Goal: Information Seeking & Learning: Find contact information

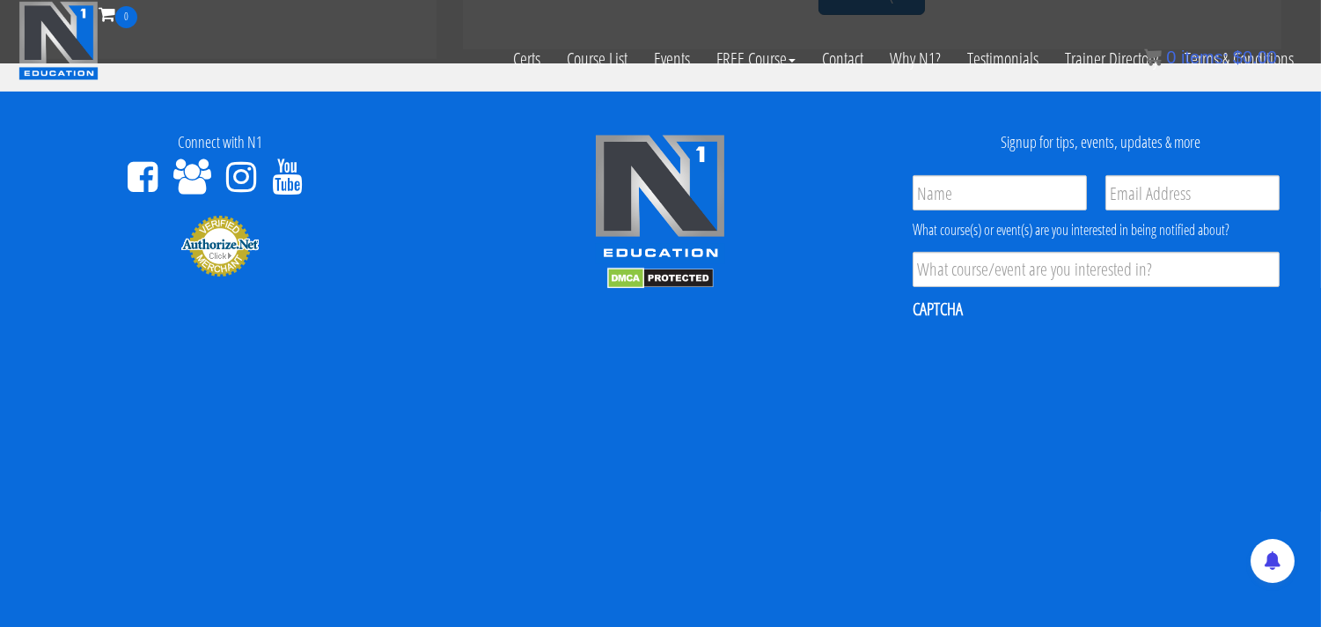
click at [1235, 106] on footer "Connect with N1 Signup for tips, events, updates & more Name * Email * Product …" at bounding box center [660, 539] width 1321 height 894
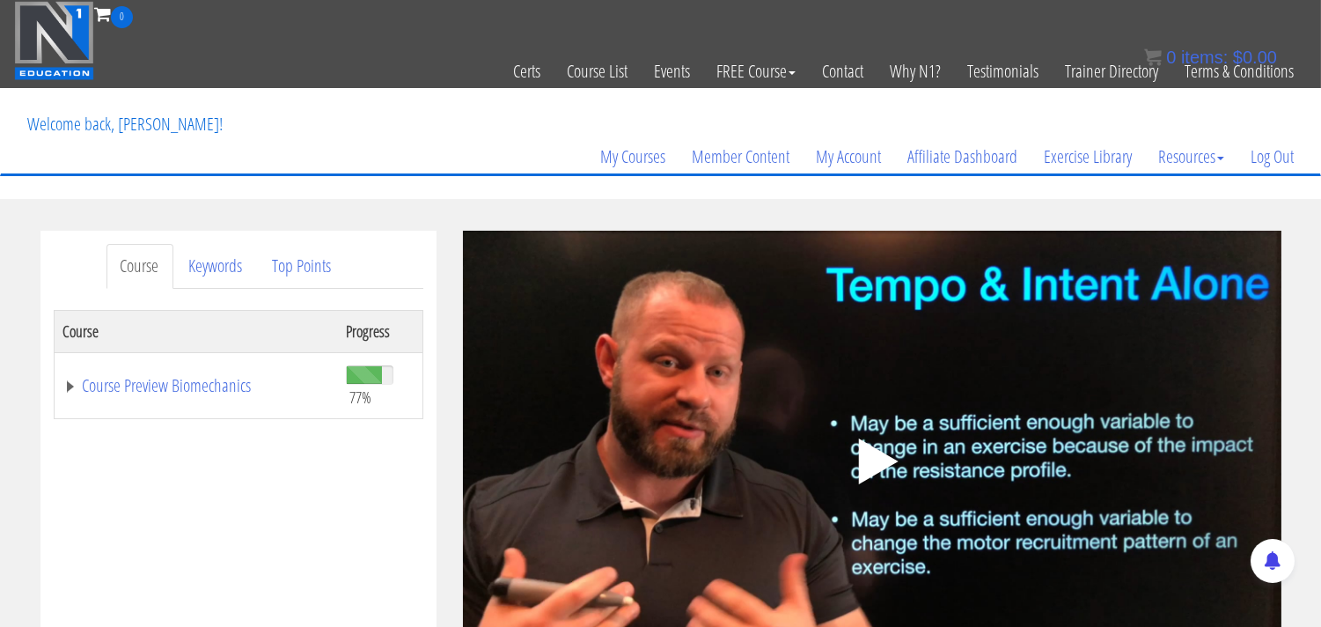
click at [880, 445] on polygon at bounding box center [878, 461] width 40 height 46
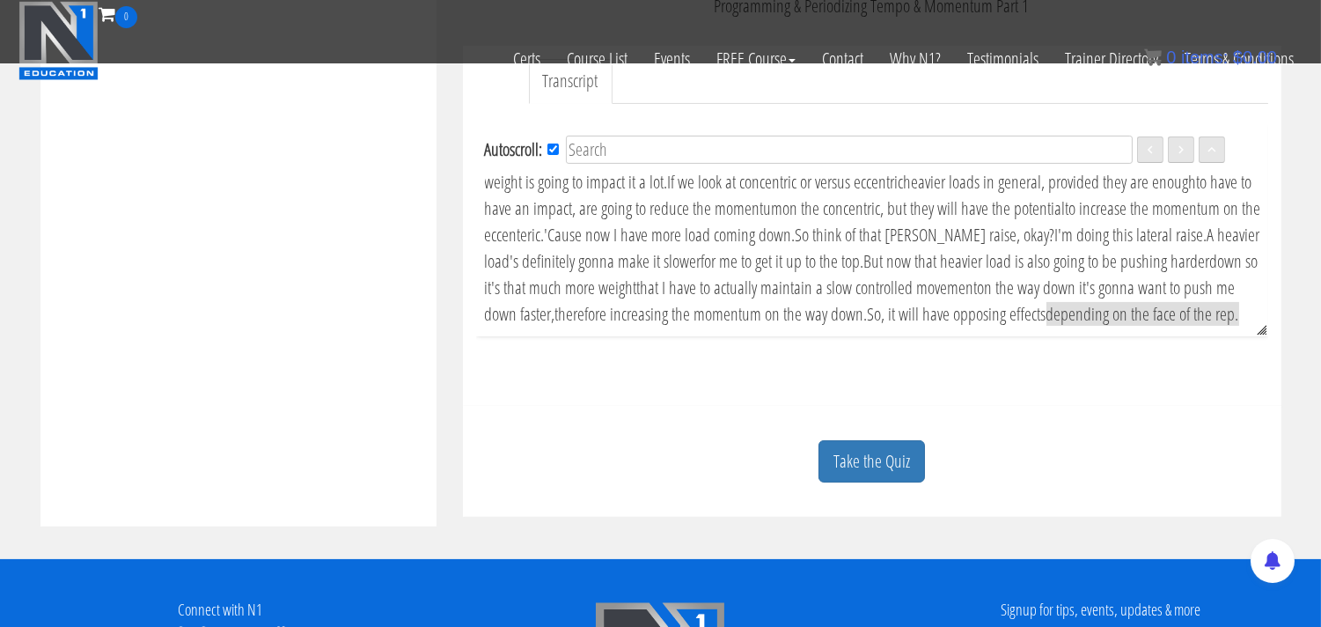
scroll to position [588, 0]
click at [880, 472] on link "Take the Quiz" at bounding box center [872, 460] width 107 height 43
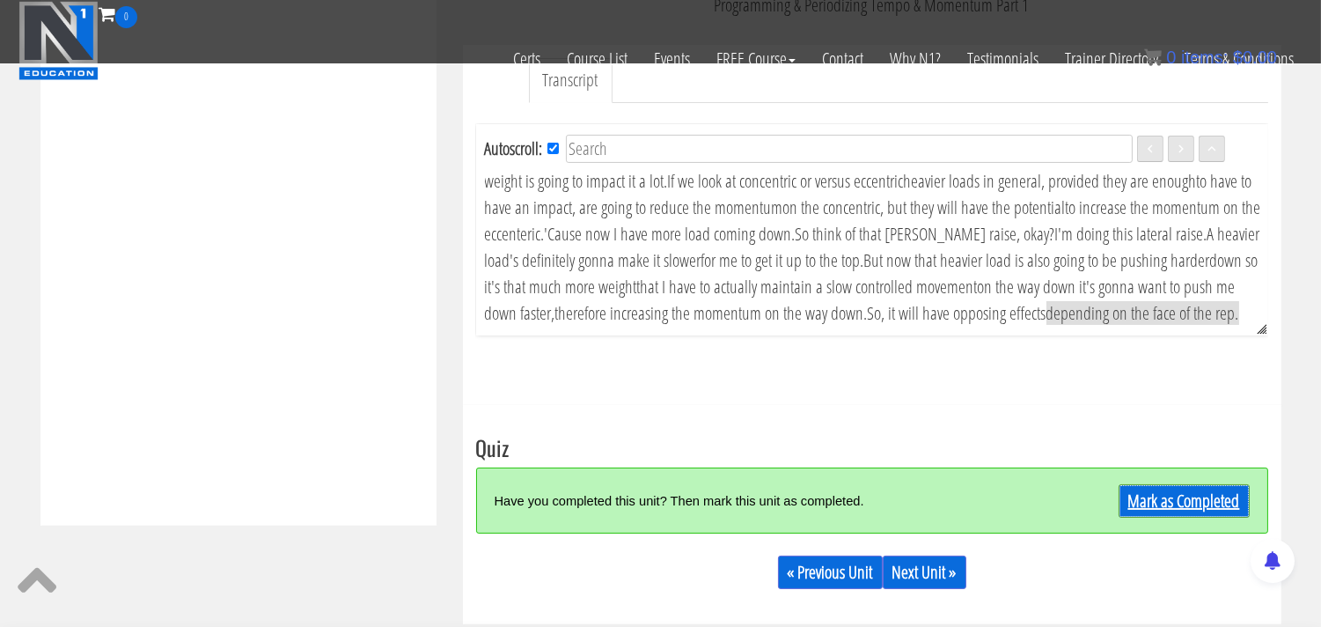
click at [1145, 499] on link "Mark as Completed" at bounding box center [1184, 500] width 131 height 33
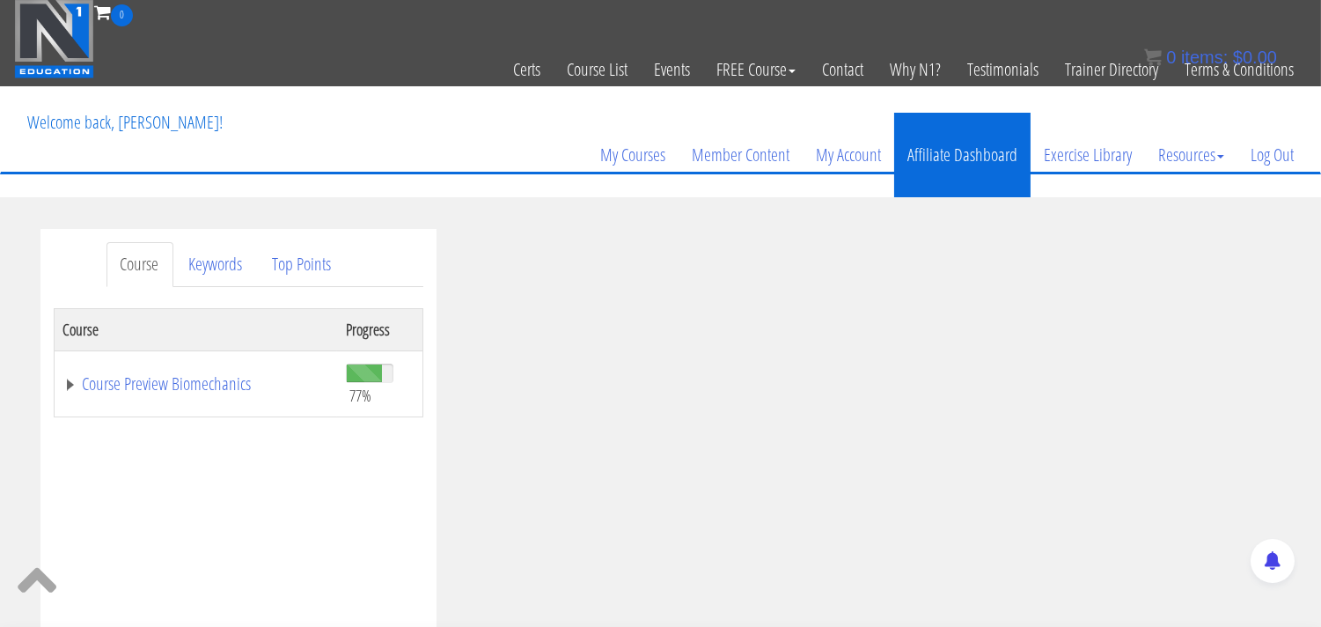
scroll to position [0, 0]
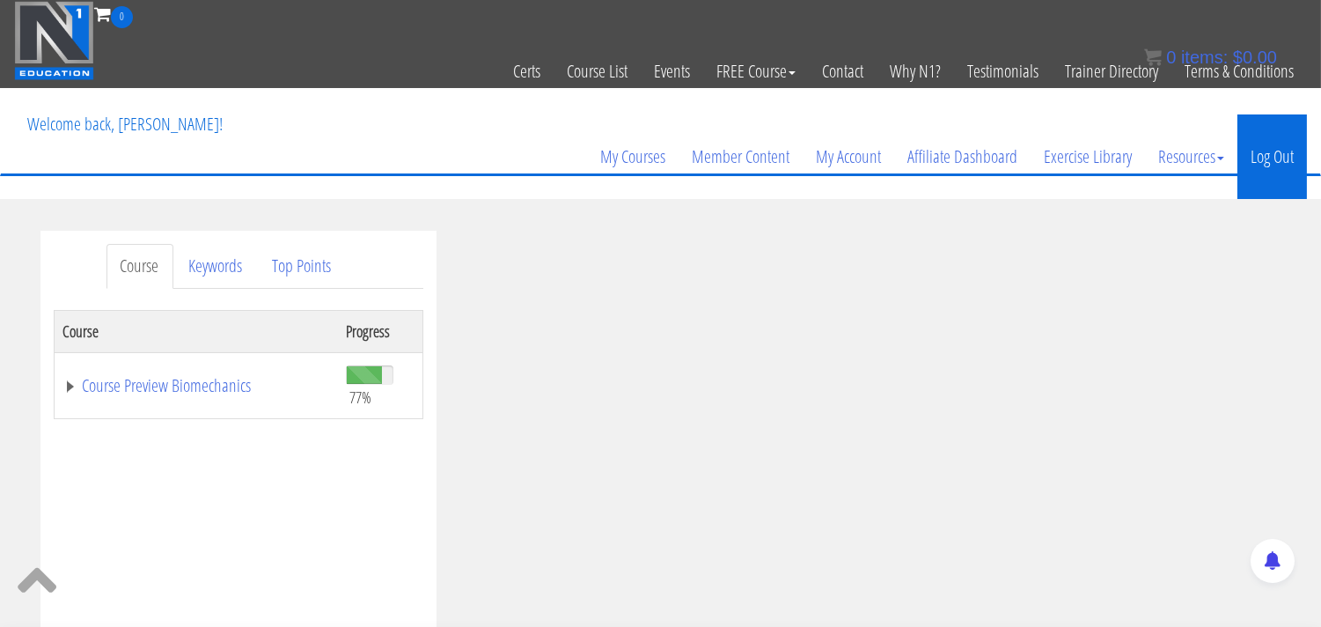
click at [1292, 159] on link "Log Out" at bounding box center [1273, 156] width 70 height 85
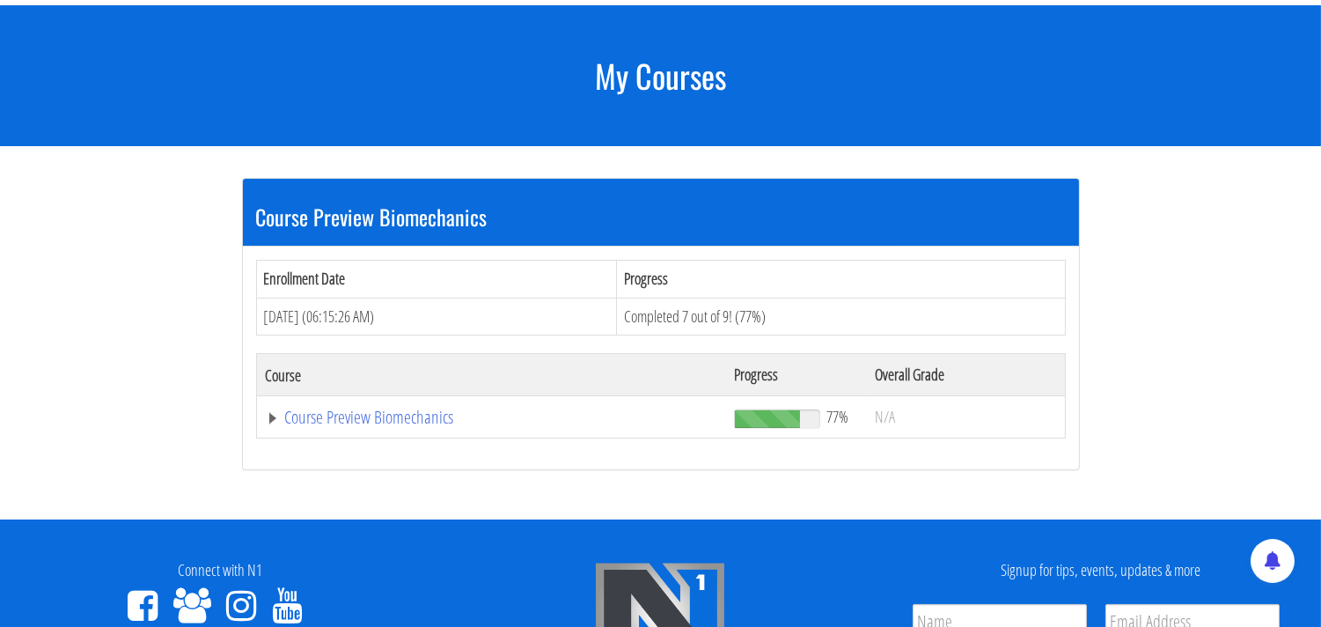
scroll to position [195, 0]
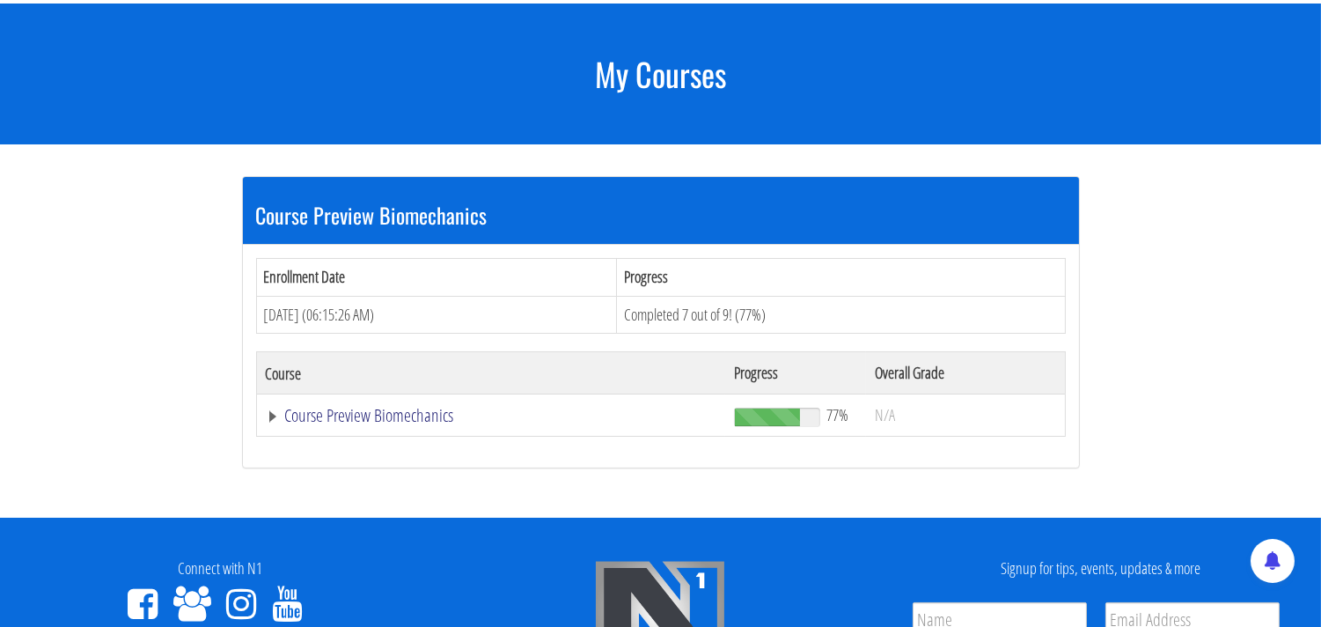
click at [320, 421] on link "Course Preview Biomechanics" at bounding box center [492, 416] width 452 height 18
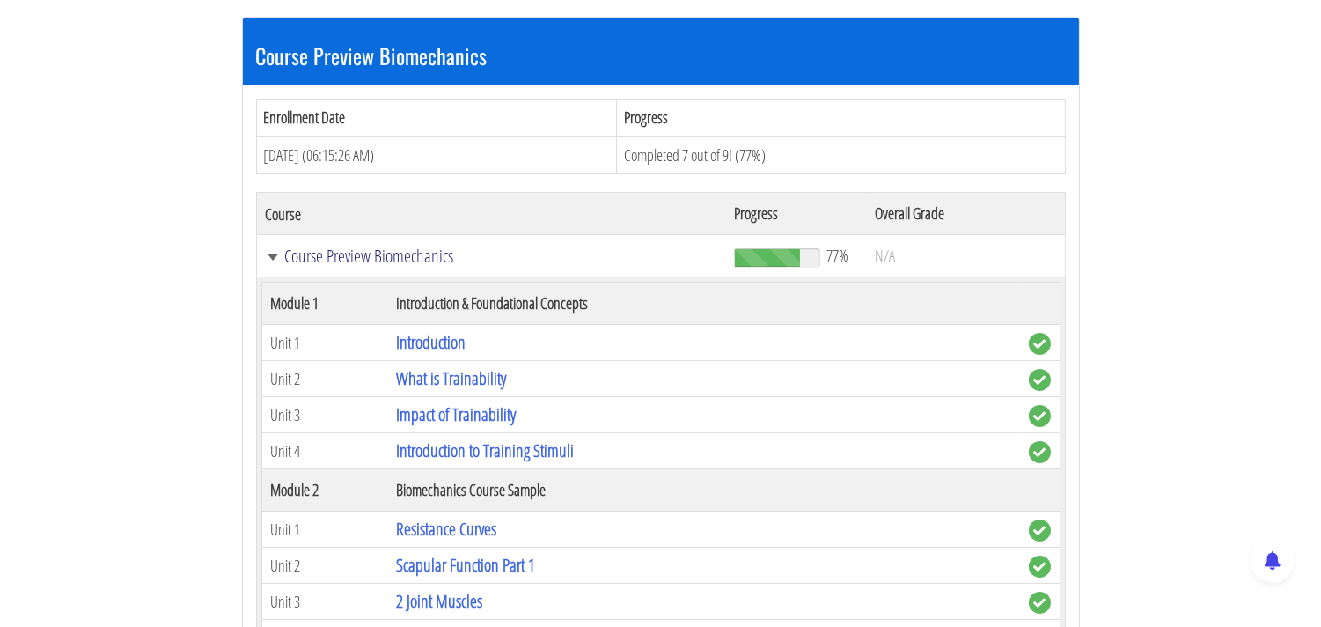
scroll to position [586, 0]
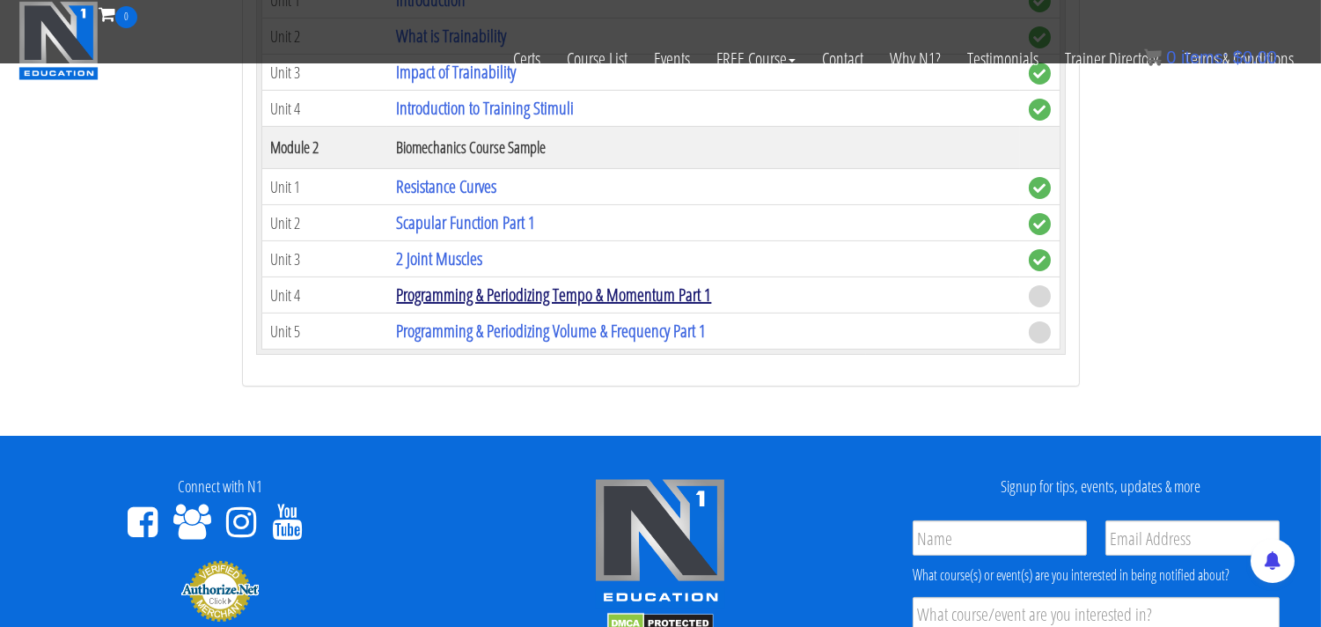
click at [423, 302] on link "Programming & Periodizing Tempo & Momentum Part 1" at bounding box center [553, 295] width 315 height 24
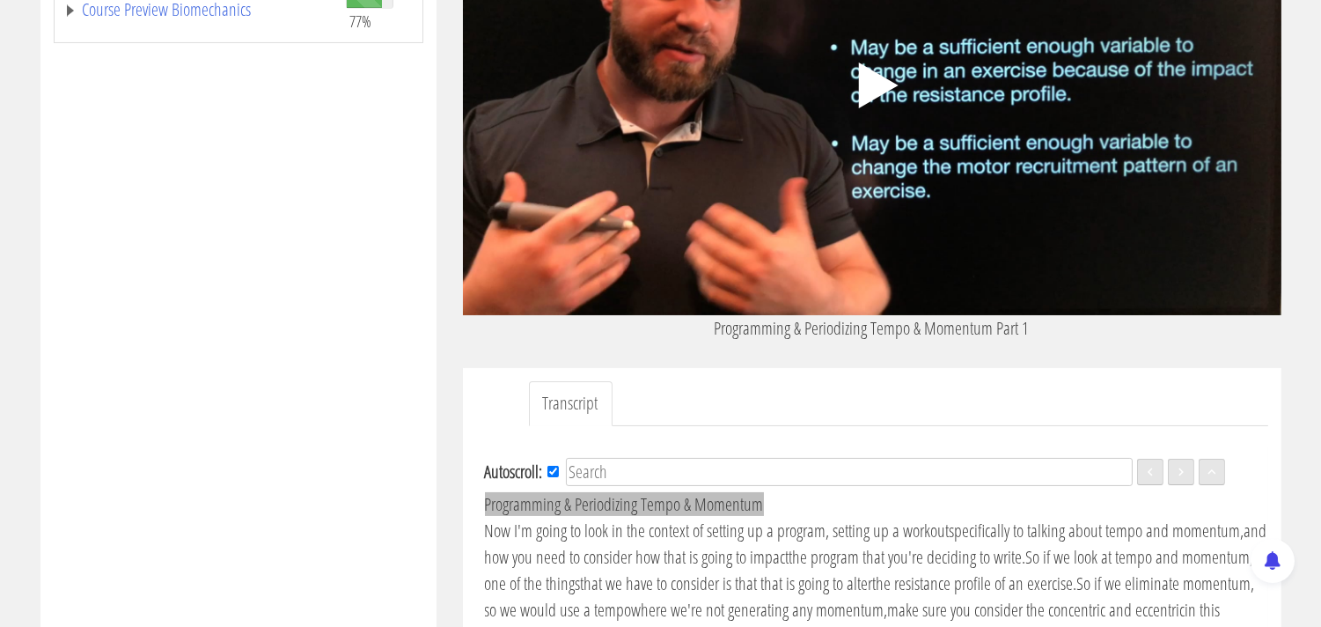
scroll to position [391, 0]
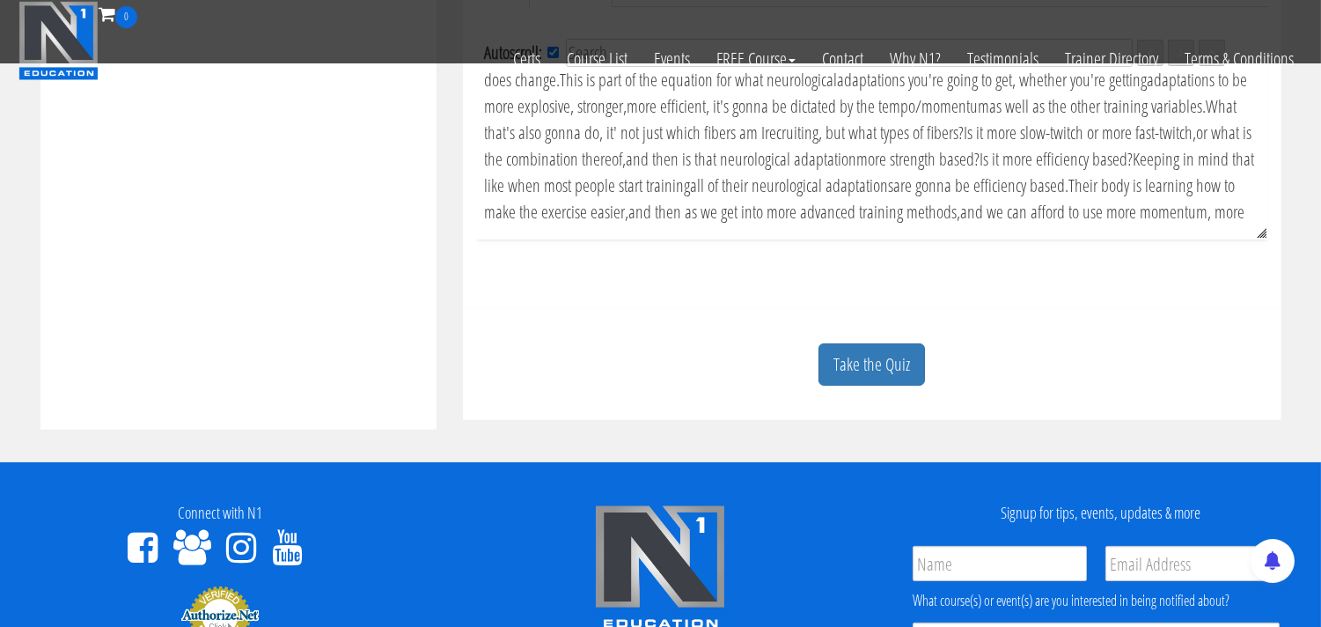
scroll to position [0, 0]
click at [860, 367] on link "Take the Quiz" at bounding box center [872, 364] width 107 height 43
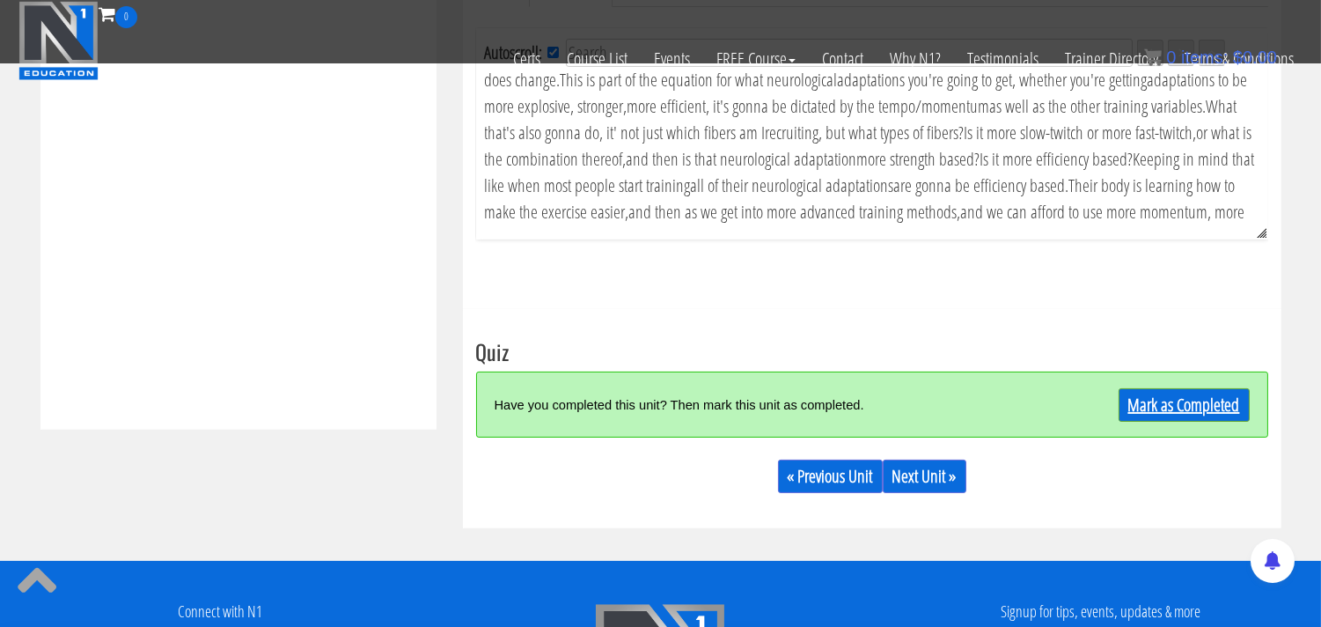
click at [1157, 411] on link "Mark as Completed" at bounding box center [1184, 404] width 131 height 33
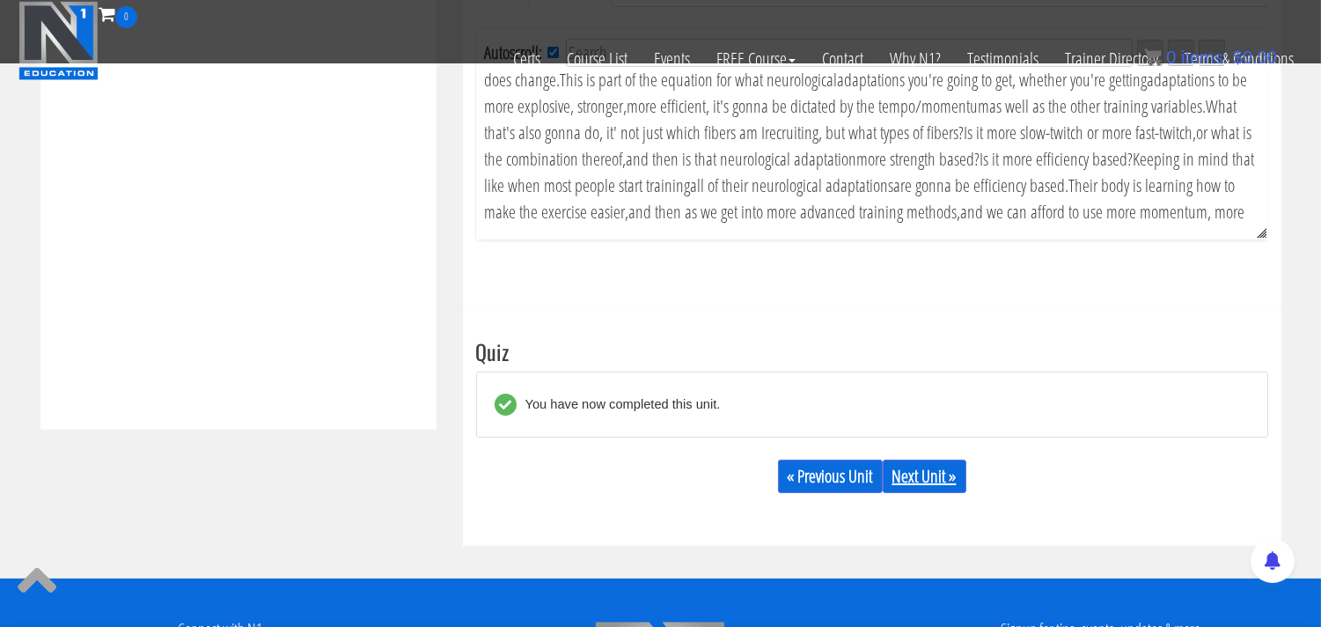
click at [916, 480] on link "Next Unit »" at bounding box center [925, 476] width 84 height 33
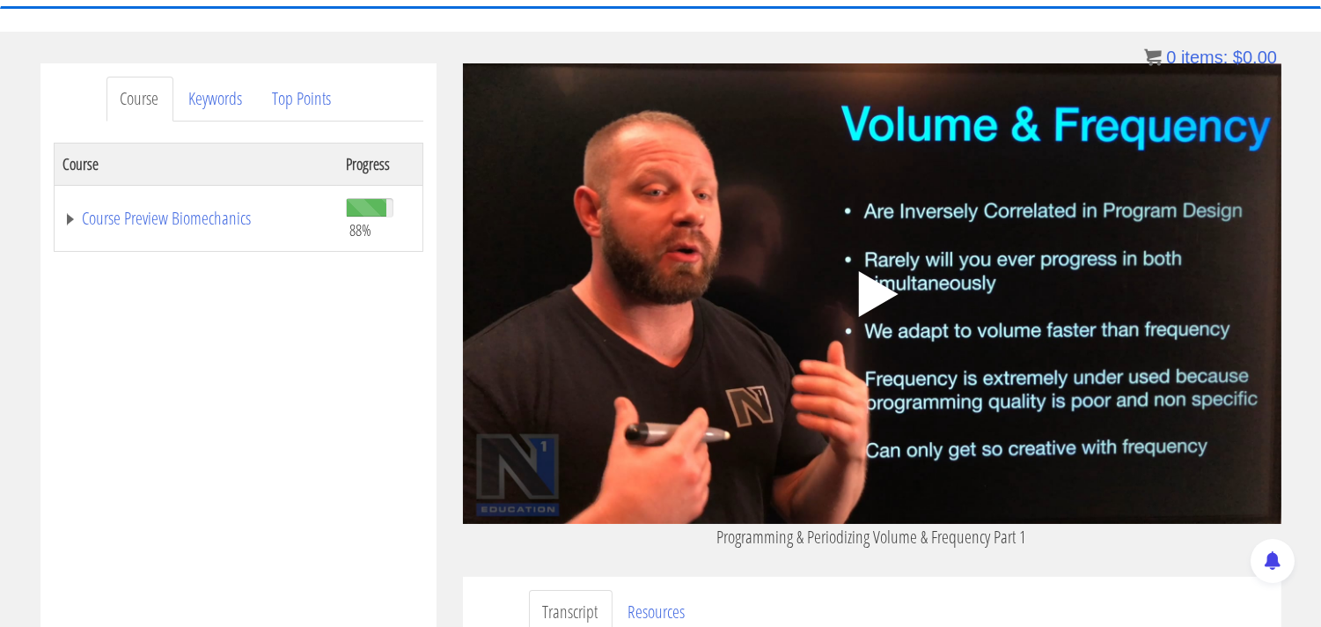
scroll to position [195, 0]
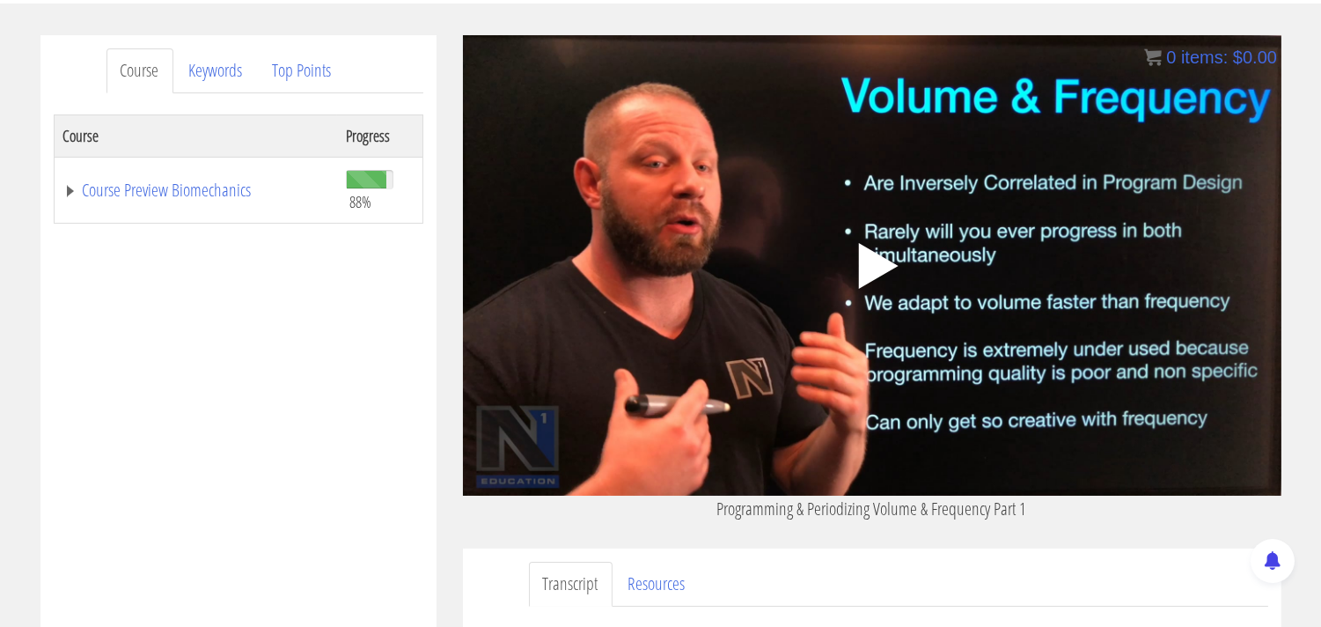
click at [876, 265] on polygon at bounding box center [878, 266] width 40 height 46
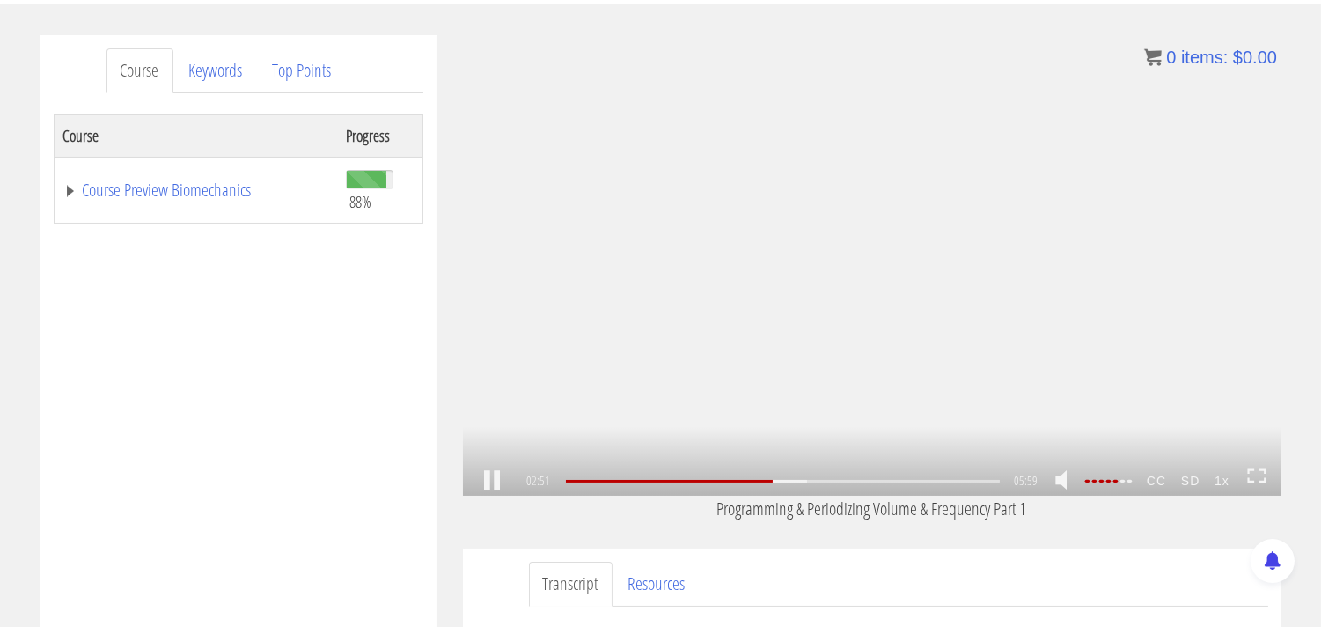
scroll to position [573, 0]
click at [495, 481] on link at bounding box center [492, 481] width 30 height 0
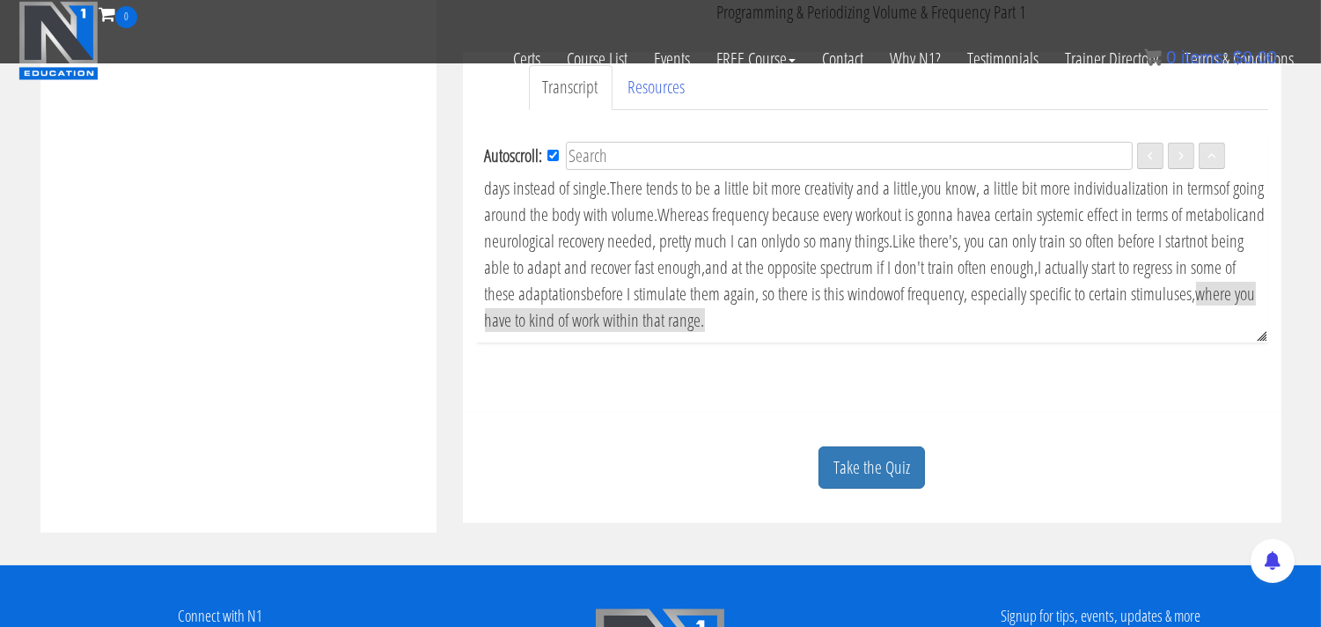
scroll to position [586, 0]
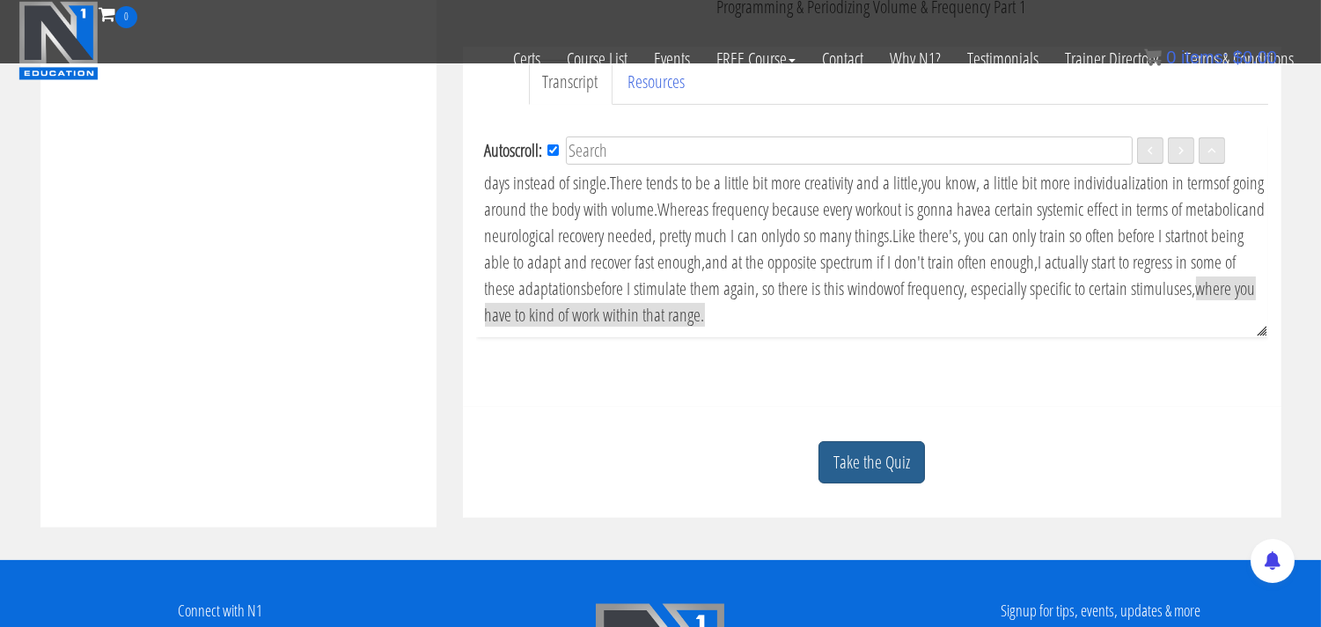
click at [855, 458] on link "Take the Quiz" at bounding box center [872, 462] width 107 height 43
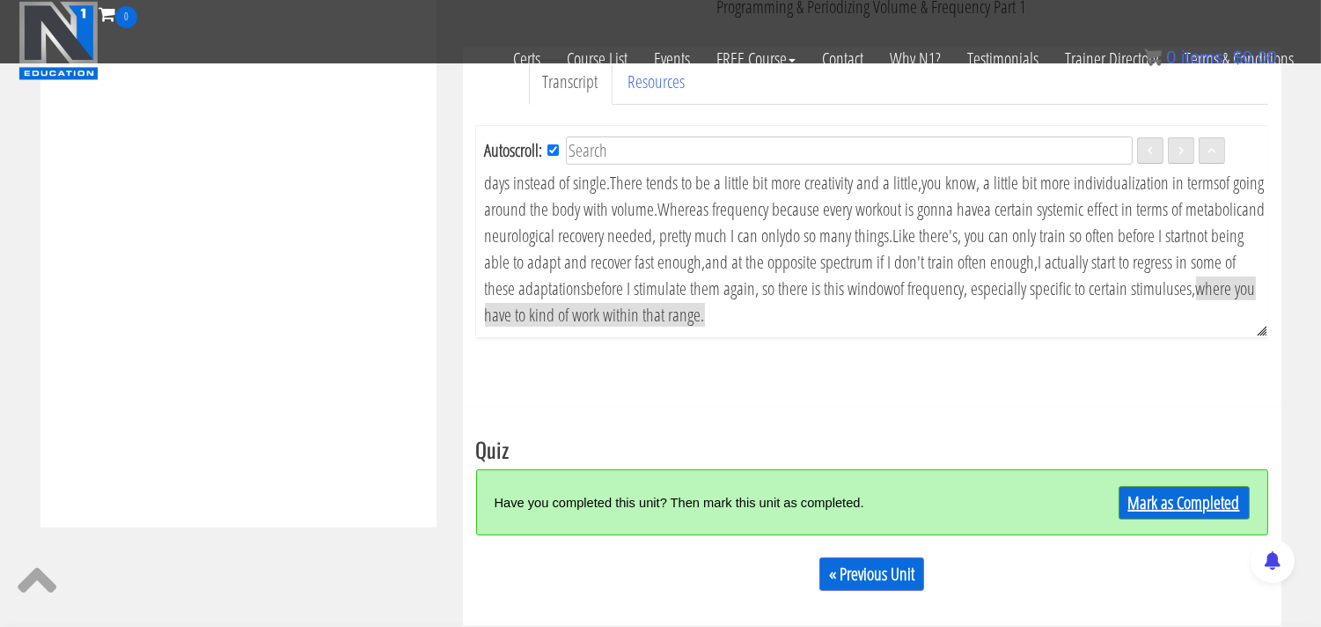
click at [1155, 503] on link "Mark as Completed" at bounding box center [1184, 502] width 131 height 33
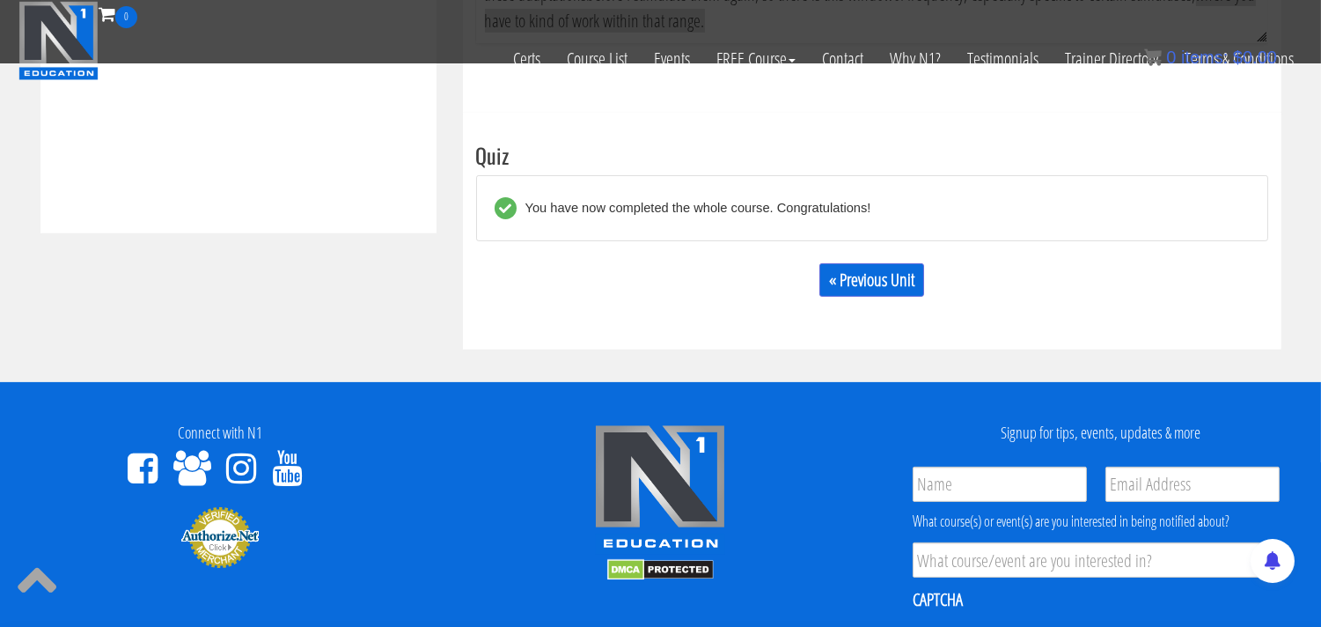
scroll to position [391, 0]
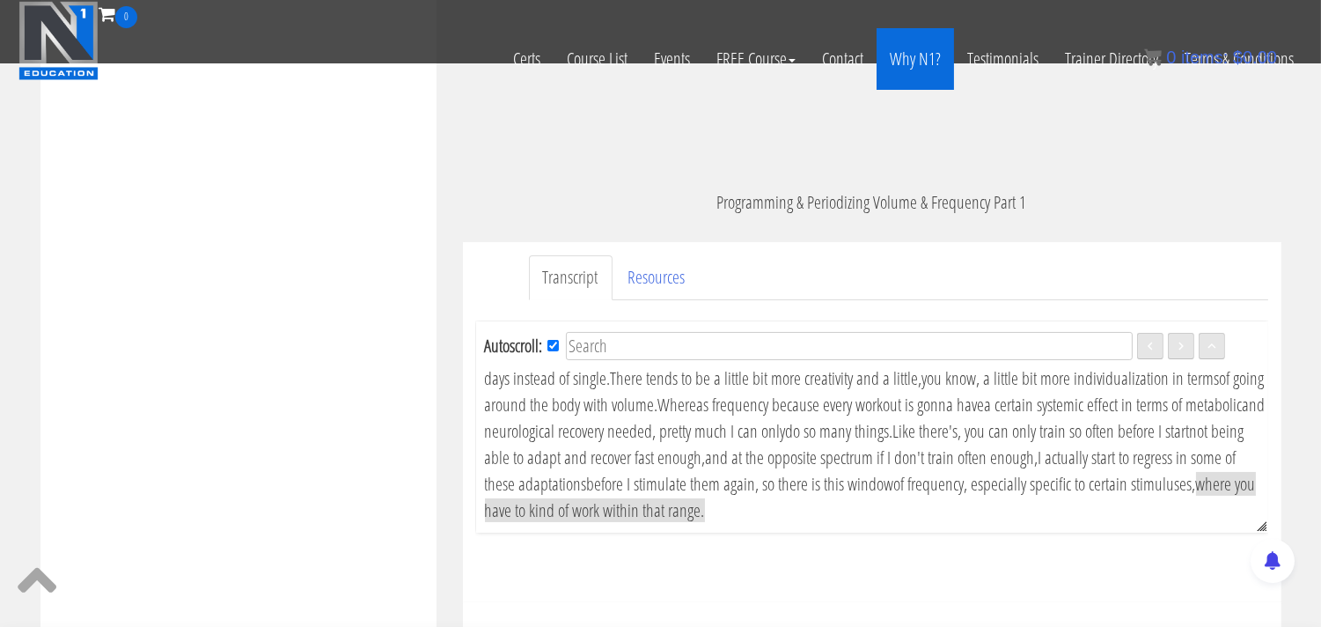
click at [913, 62] on link "Why N1?" at bounding box center [915, 59] width 77 height 62
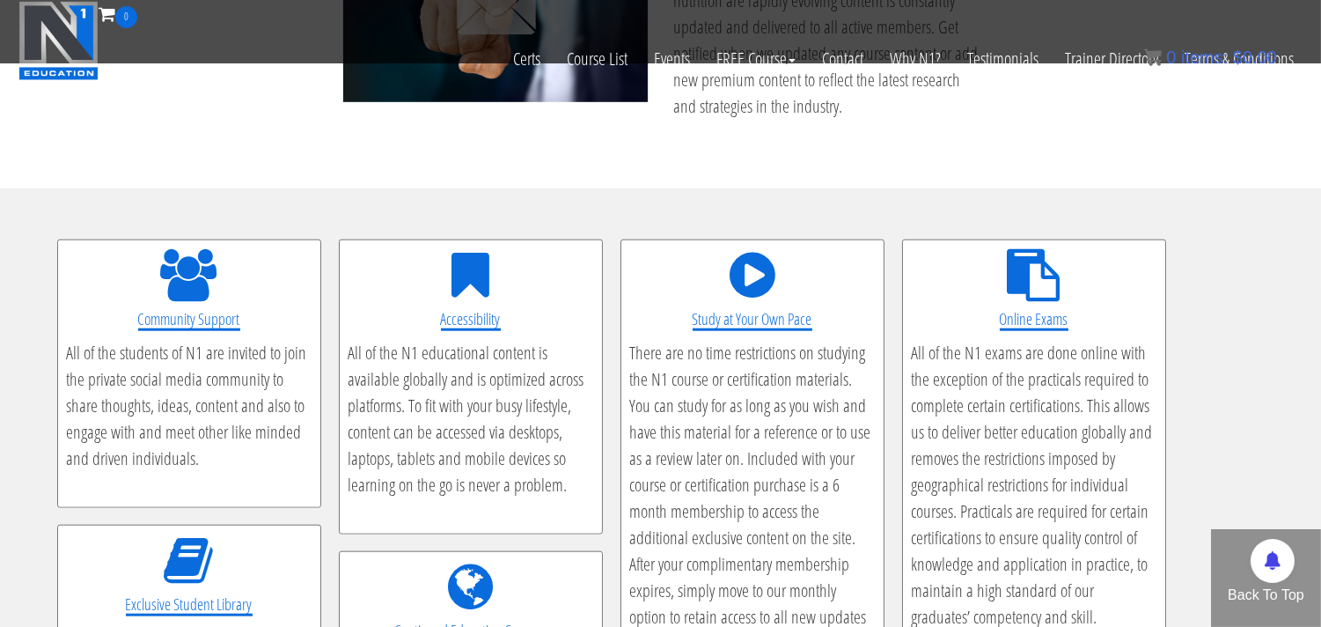
scroll to position [2934, 0]
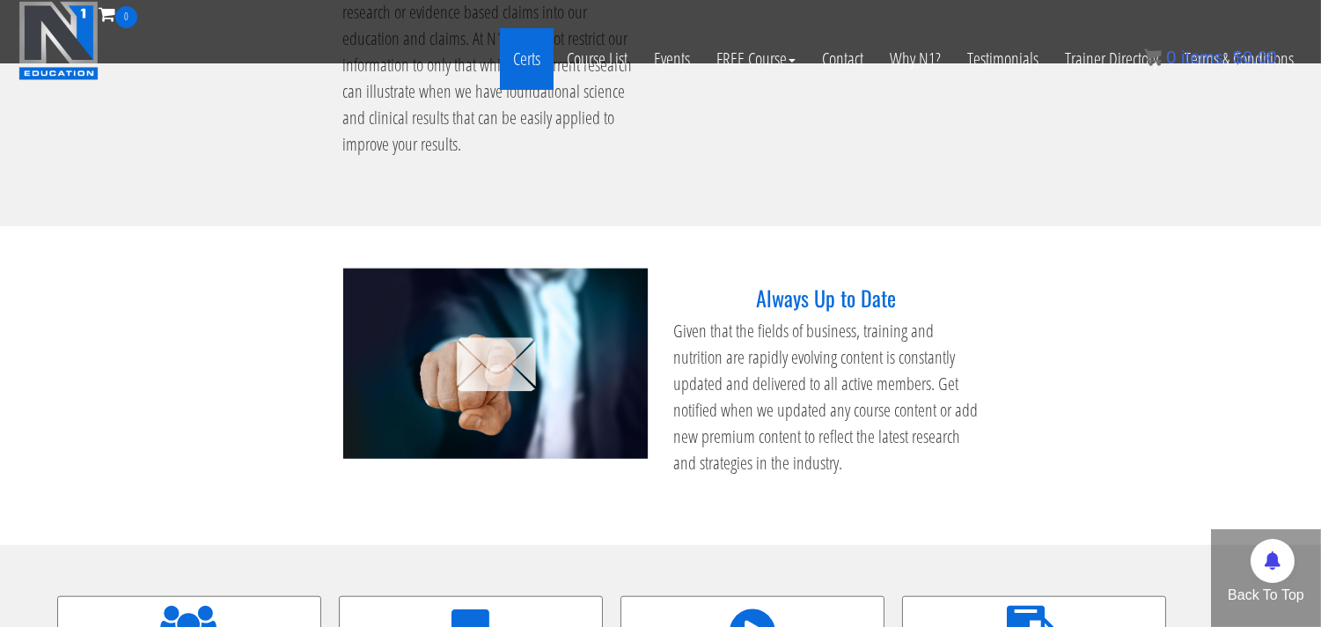
click at [526, 63] on link "Certs" at bounding box center [527, 59] width 54 height 62
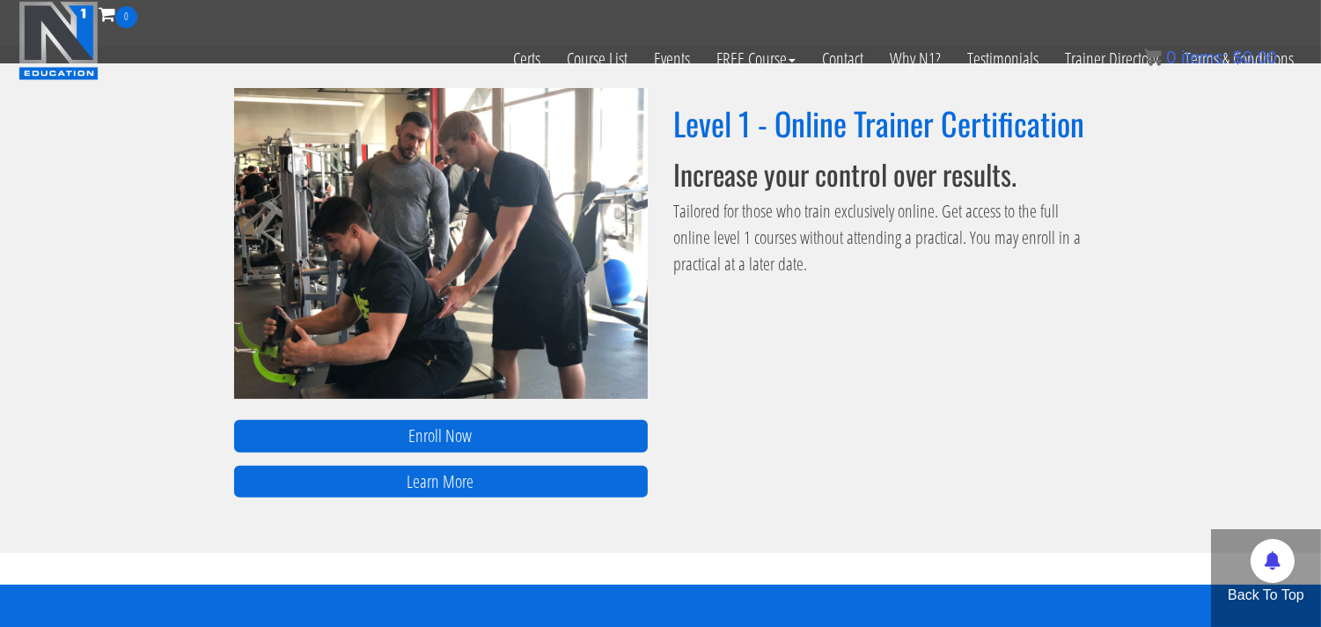
scroll to position [782, 0]
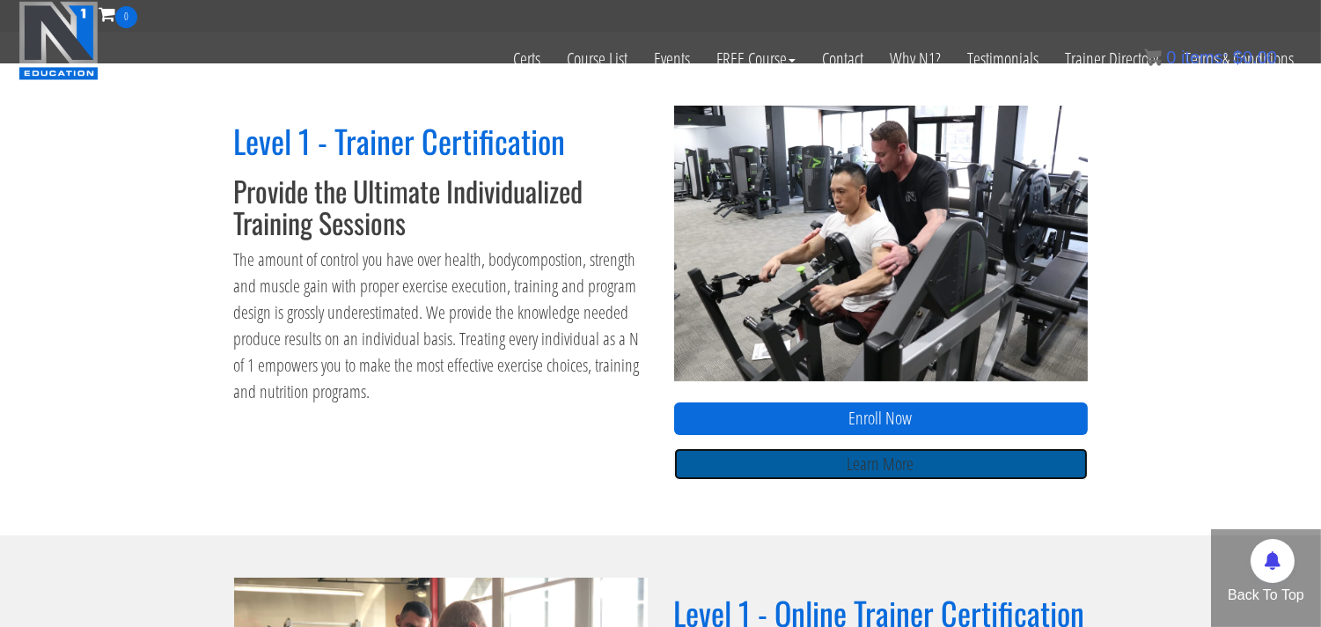
click at [879, 464] on link "Learn More" at bounding box center [881, 464] width 414 height 33
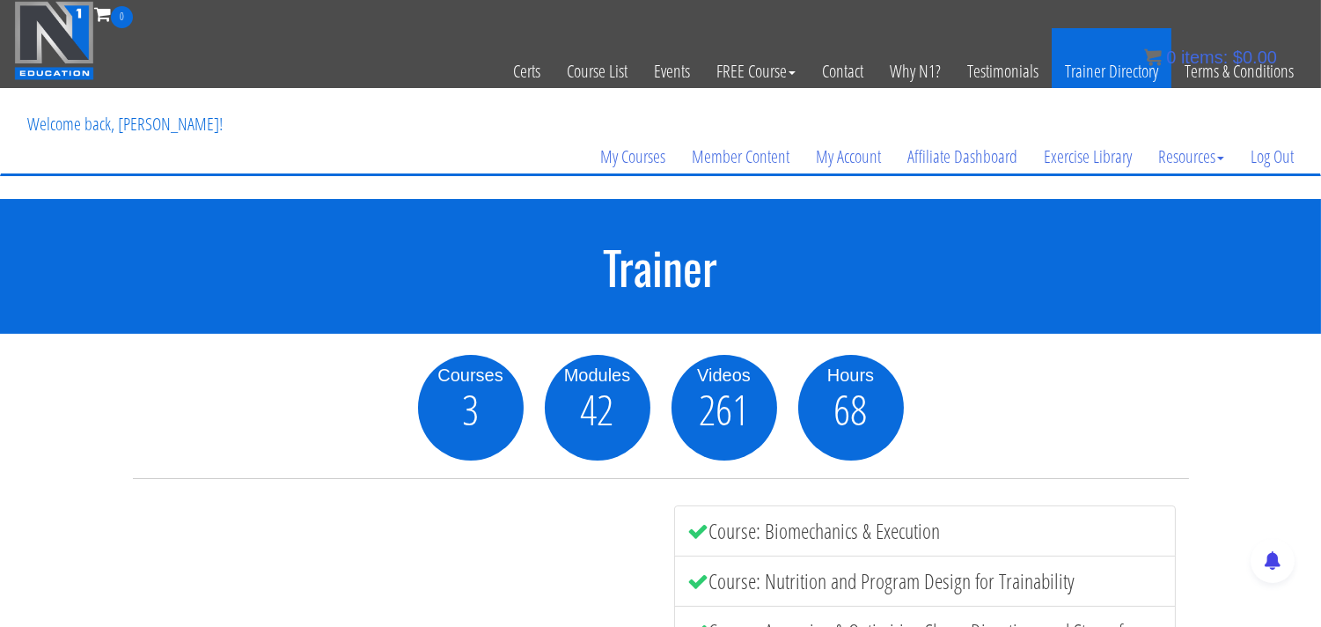
click at [1115, 77] on link "Trainer Directory" at bounding box center [1112, 71] width 120 height 86
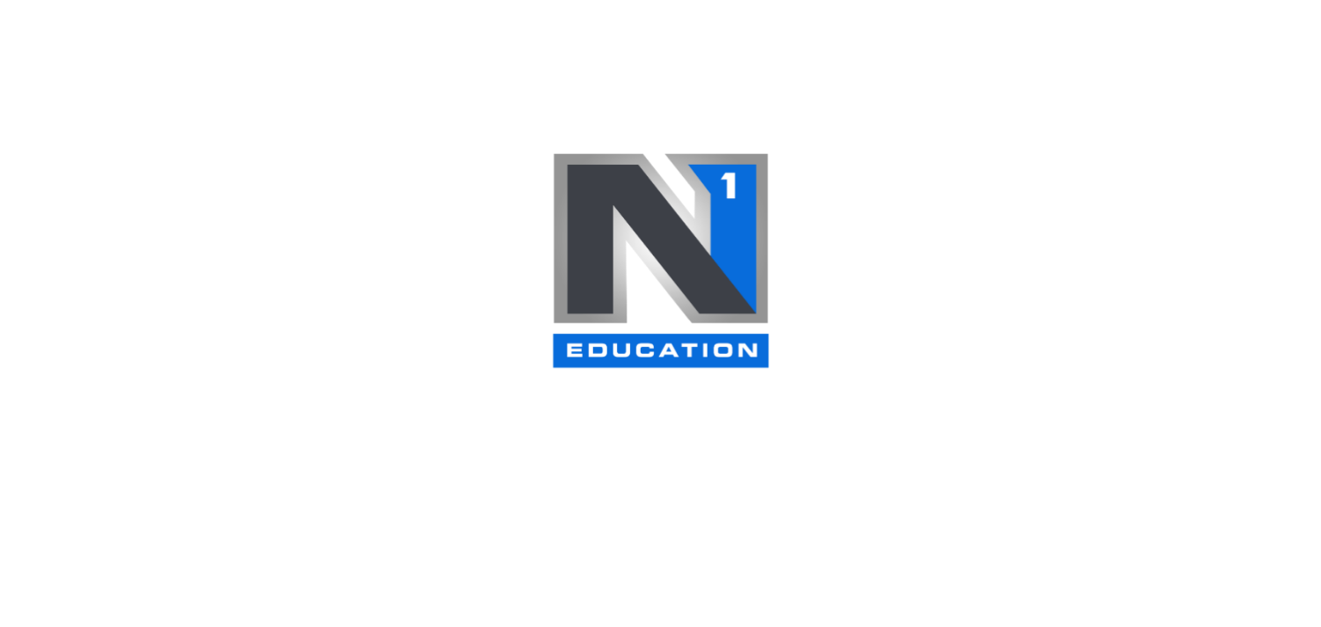
select select
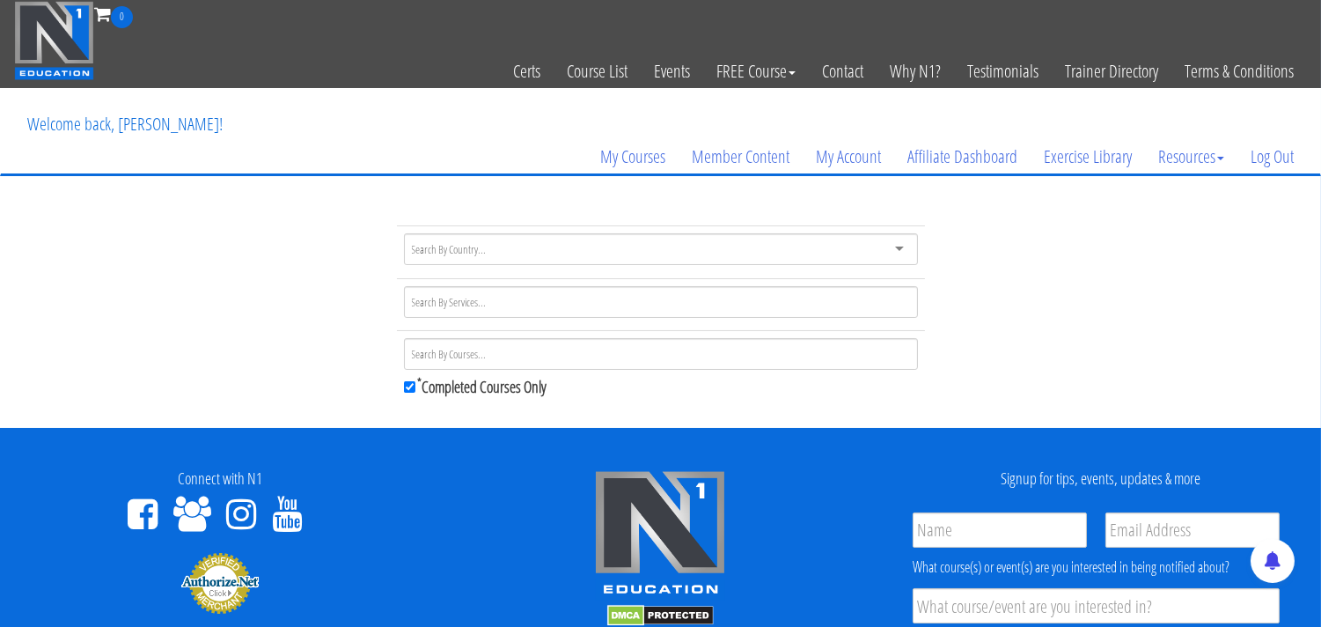
click at [496, 248] on div at bounding box center [661, 249] width 514 height 32
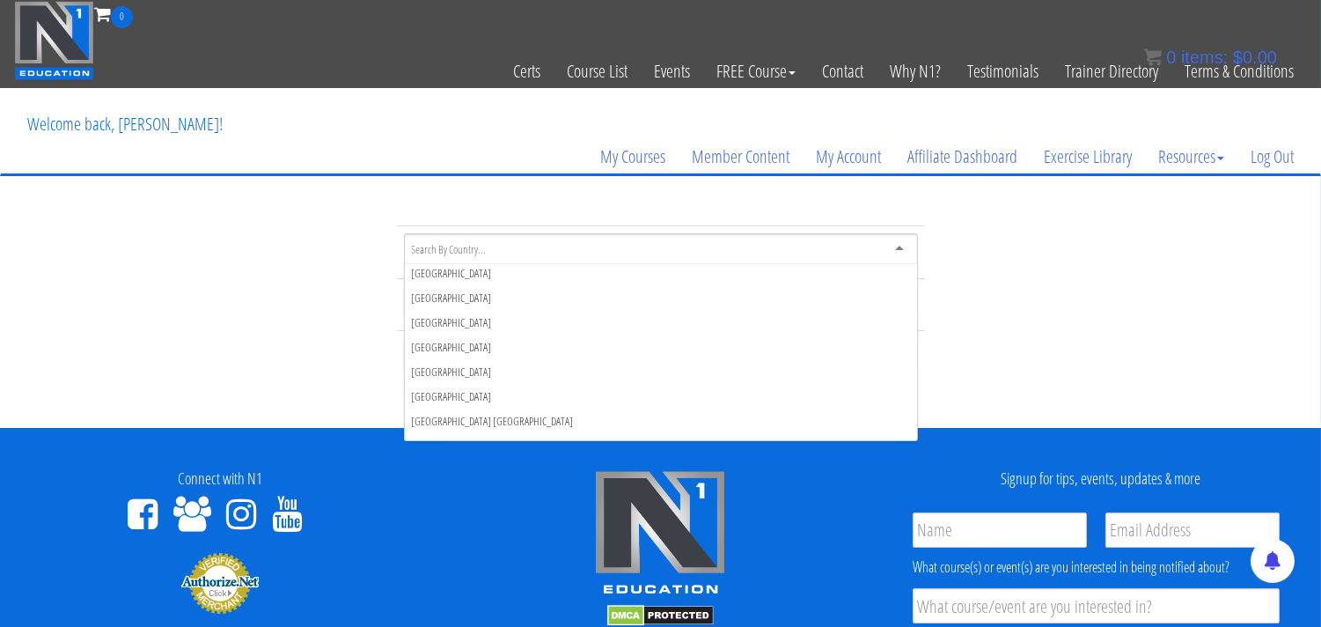
scroll to position [5767, 0]
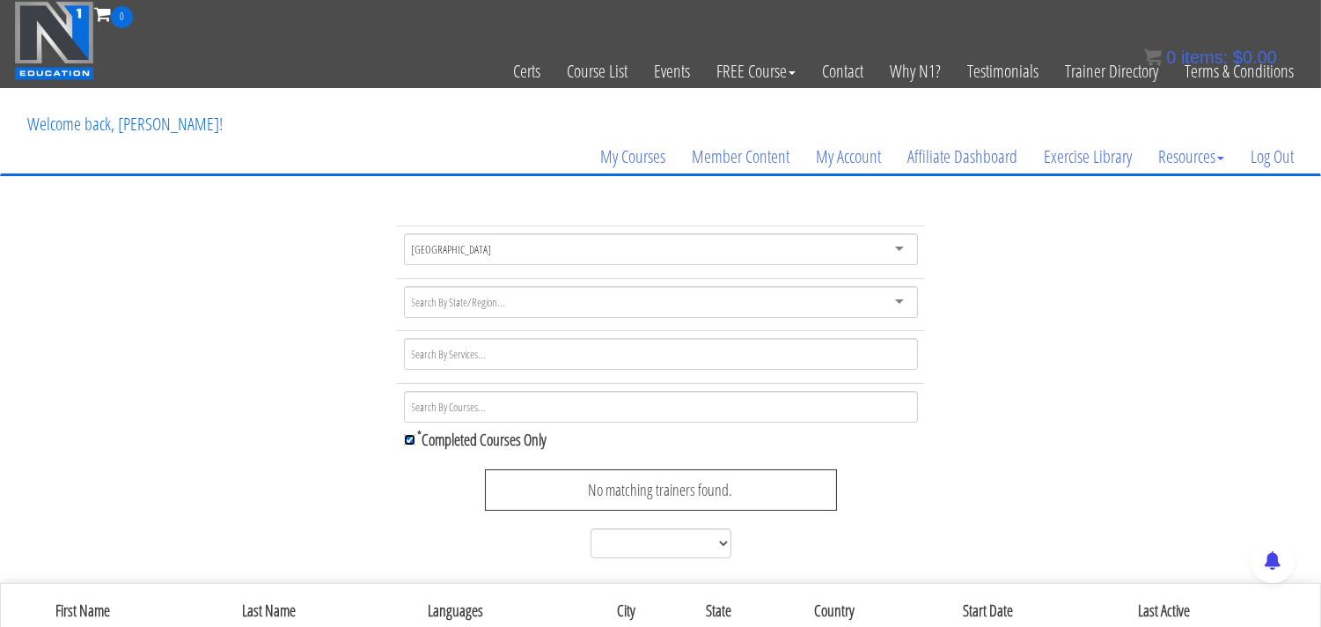
click at [405, 438] on input "* Completed Courses Only" at bounding box center [409, 439] width 11 height 11
checkbox input "false"
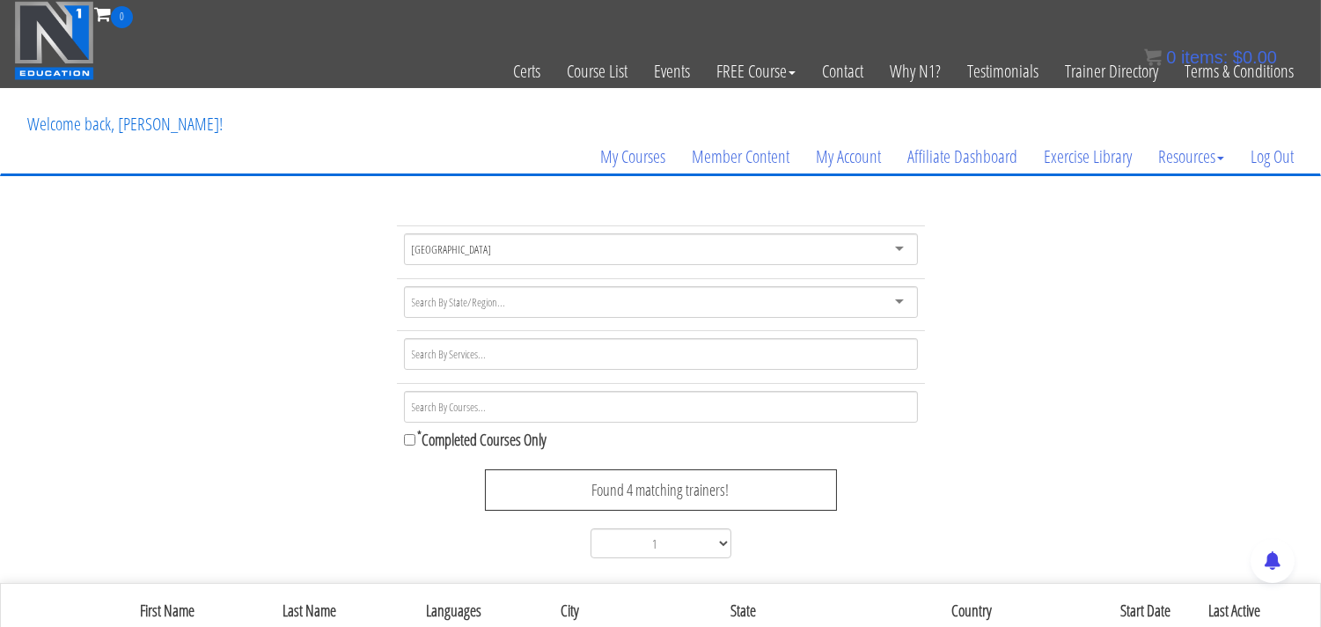
click at [630, 498] on div "Found 4 matching trainers!" at bounding box center [661, 490] width 352 height 42
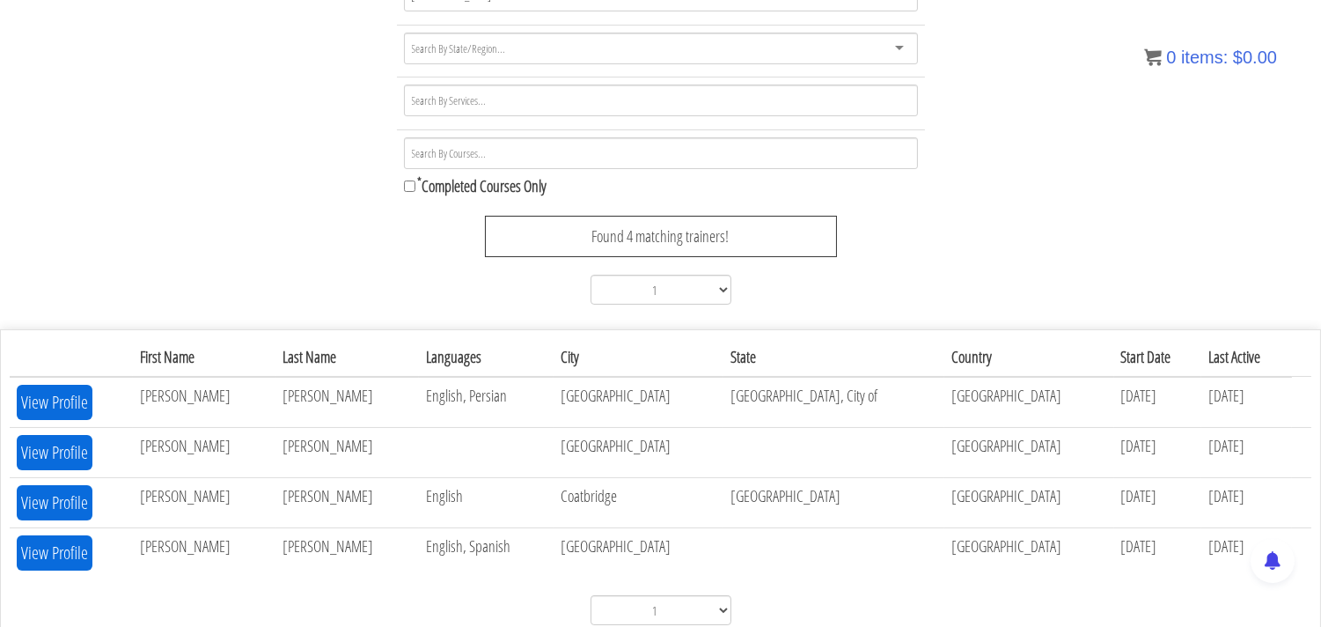
scroll to position [293, 0]
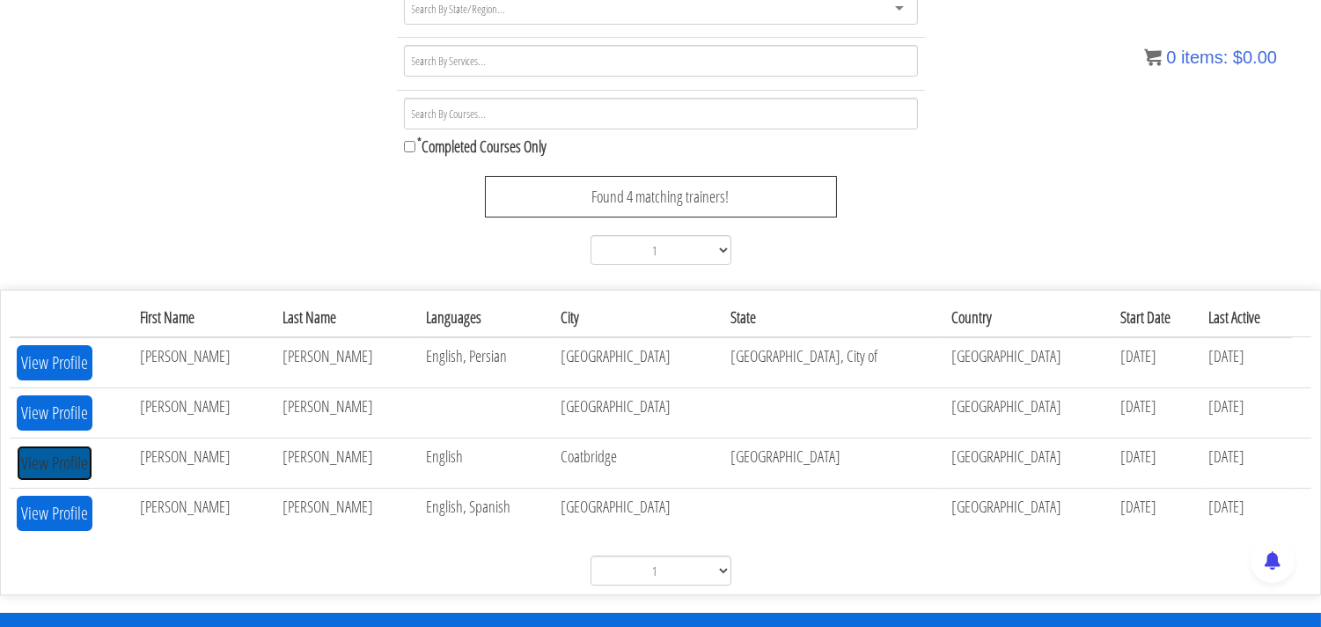
click at [72, 470] on button "View Profile" at bounding box center [55, 462] width 76 height 35
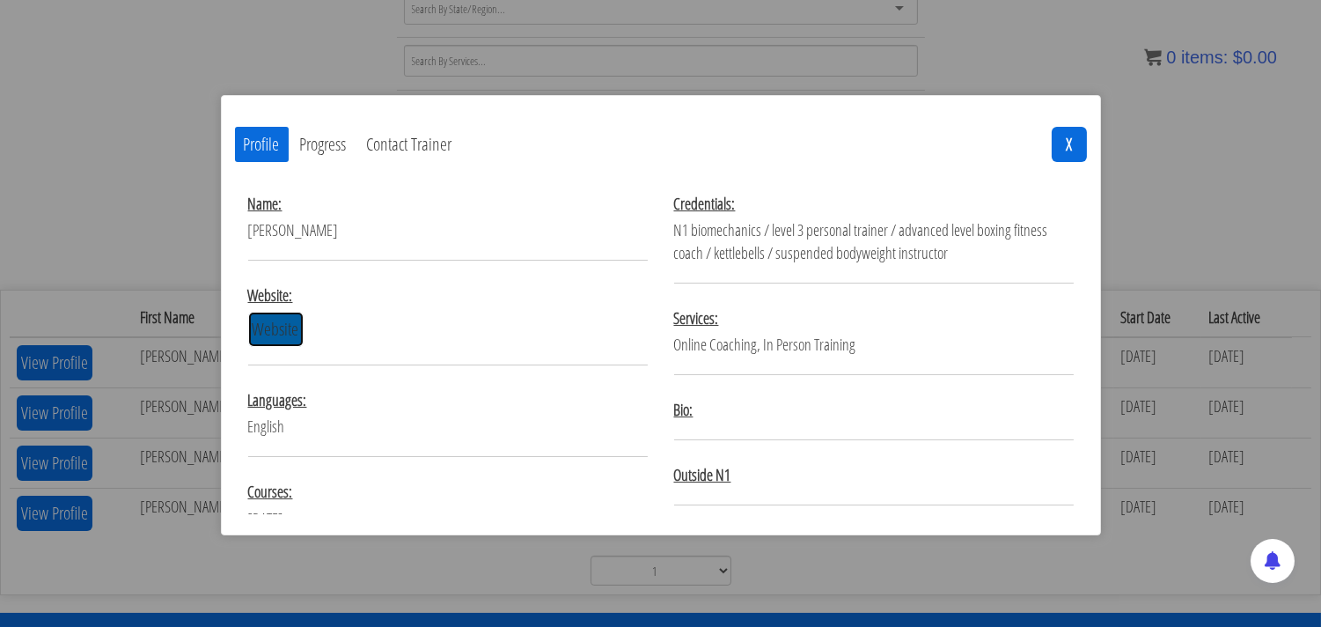
click at [274, 336] on link "Website" at bounding box center [275, 329] width 55 height 35
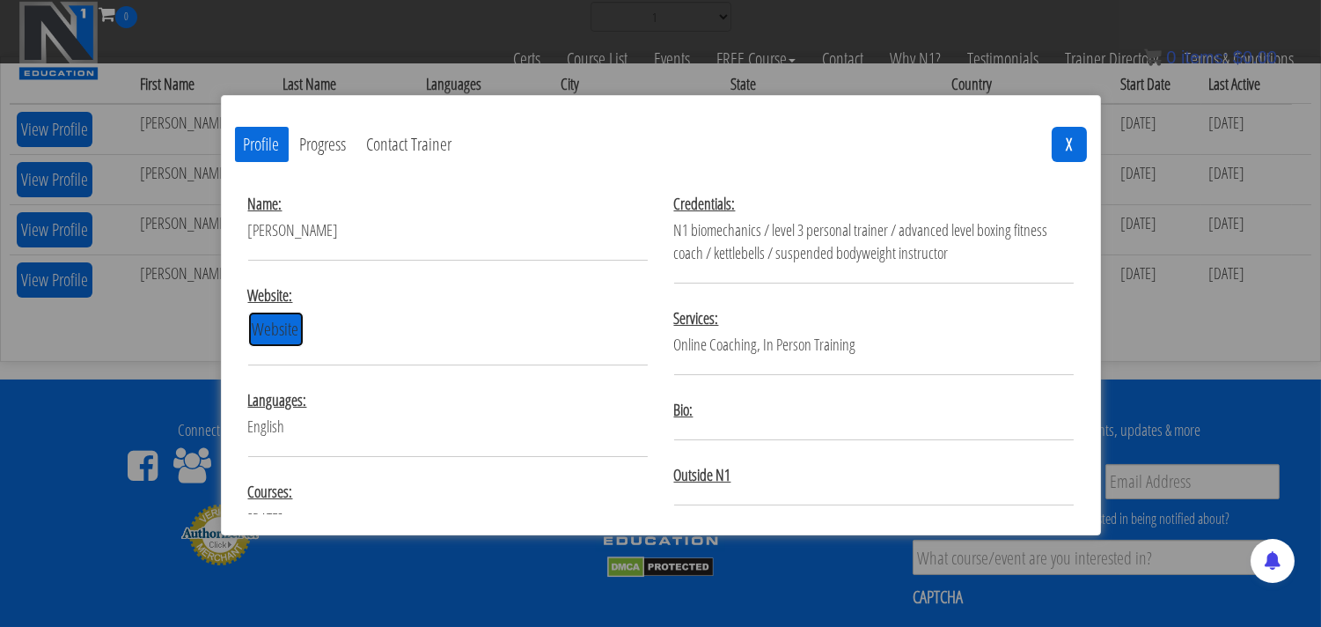
scroll to position [318, 0]
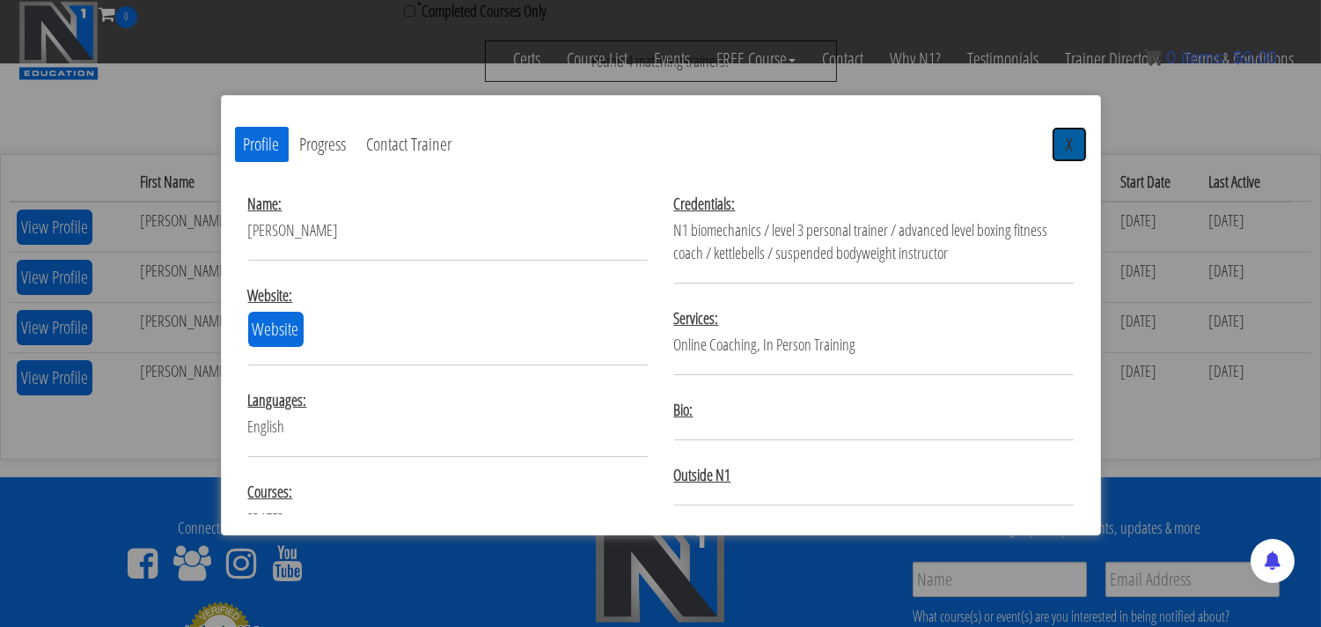
click at [1067, 144] on button "X" at bounding box center [1069, 144] width 35 height 35
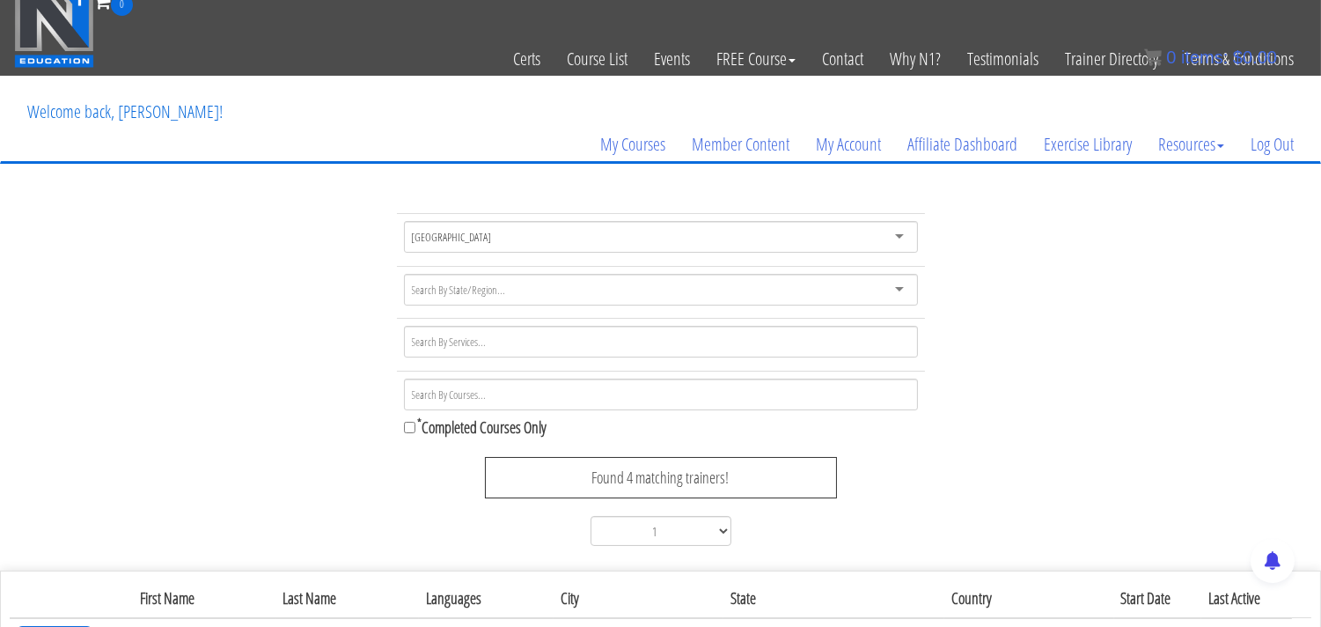
scroll to position [6, 0]
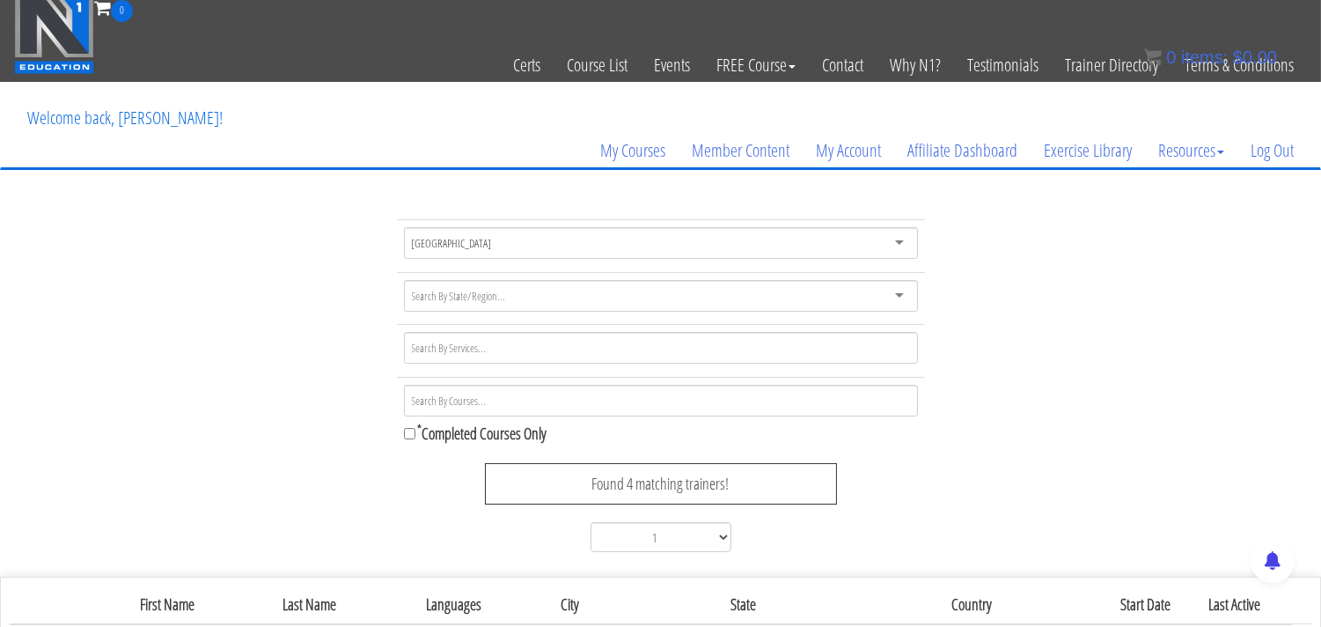
click at [504, 300] on input "select-one" at bounding box center [460, 296] width 96 height 16
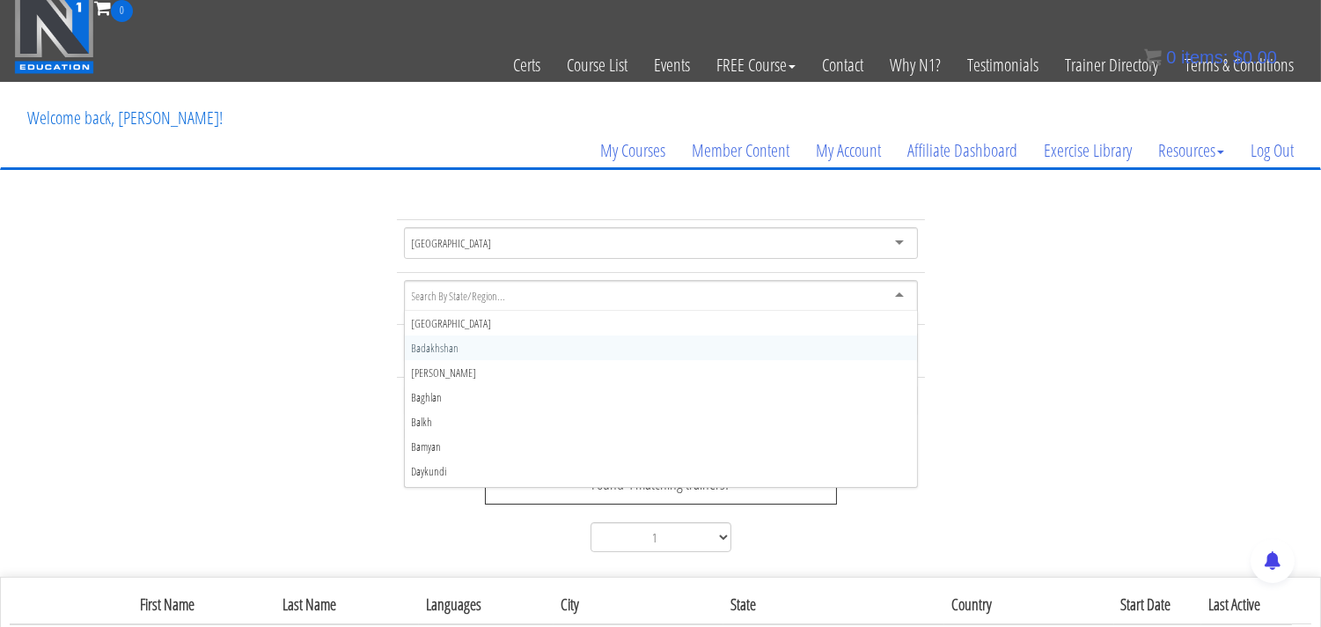
click at [535, 235] on div "[GEOGRAPHIC_DATA]" at bounding box center [661, 243] width 514 height 32
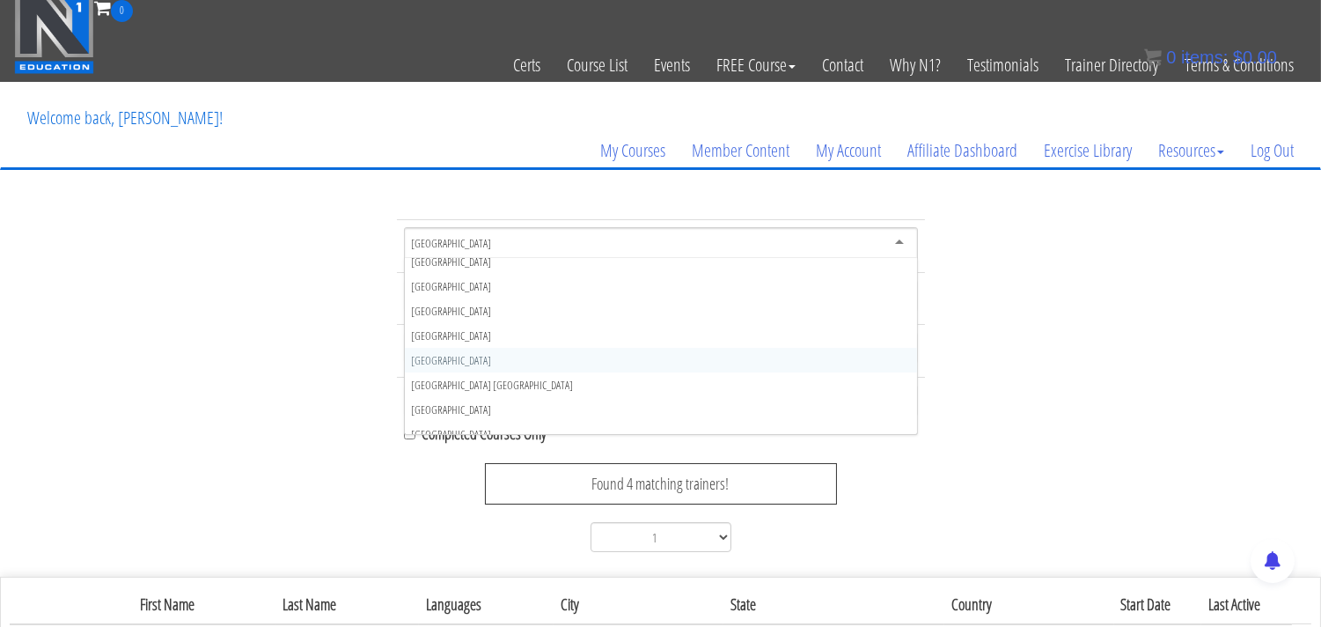
scroll to position [5670, 0]
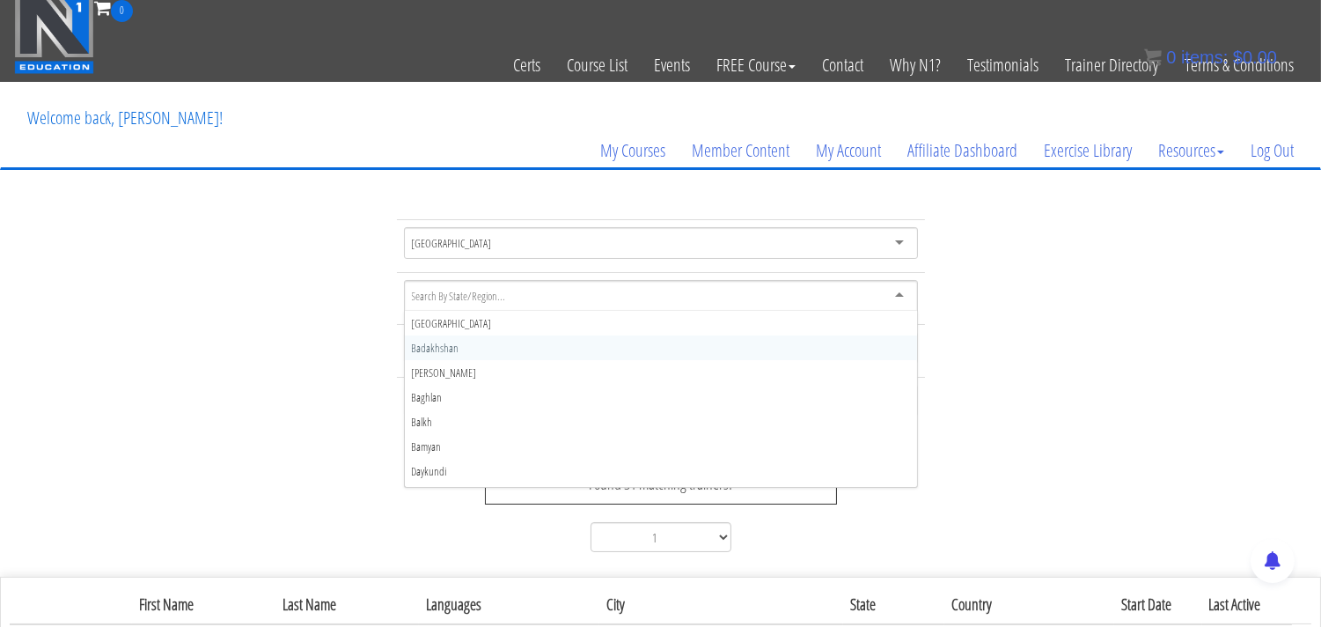
click at [498, 294] on input "select-one" at bounding box center [460, 296] width 96 height 16
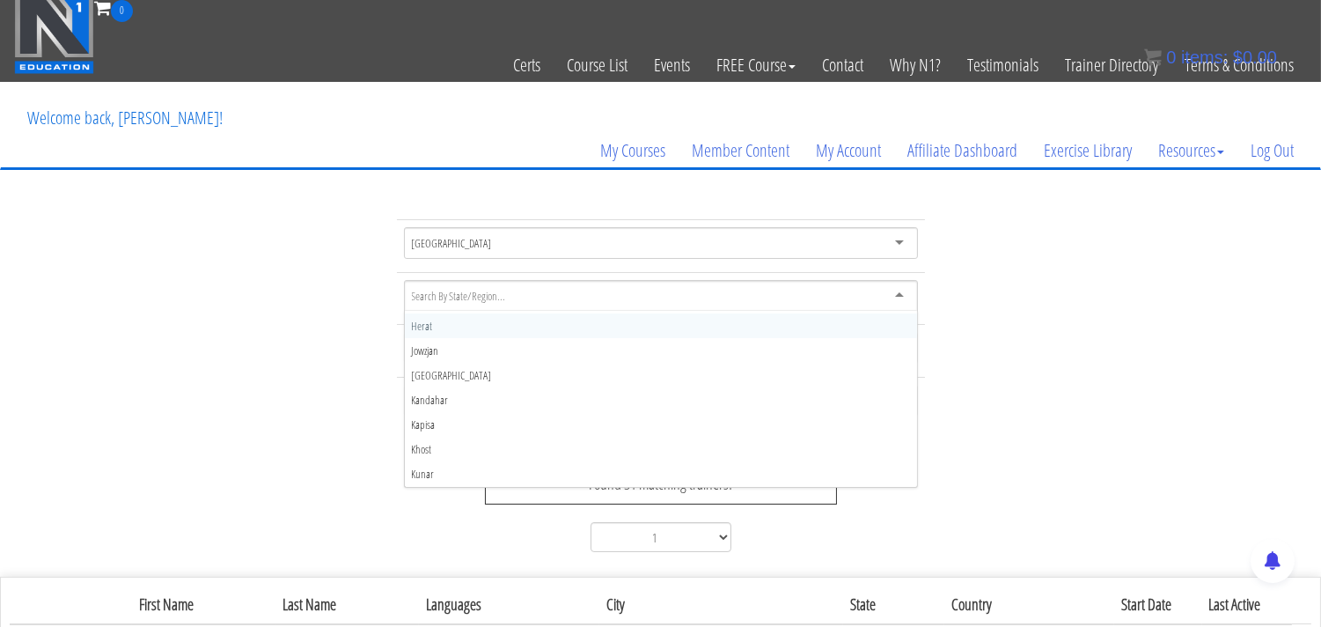
click at [342, 362] on div "[GEOGRAPHIC_DATA] [GEOGRAPHIC_DATA] [GEOGRAPHIC_DATA] [GEOGRAPHIC_DATA] [GEOGRA…" at bounding box center [660, 389] width 1321 height 340
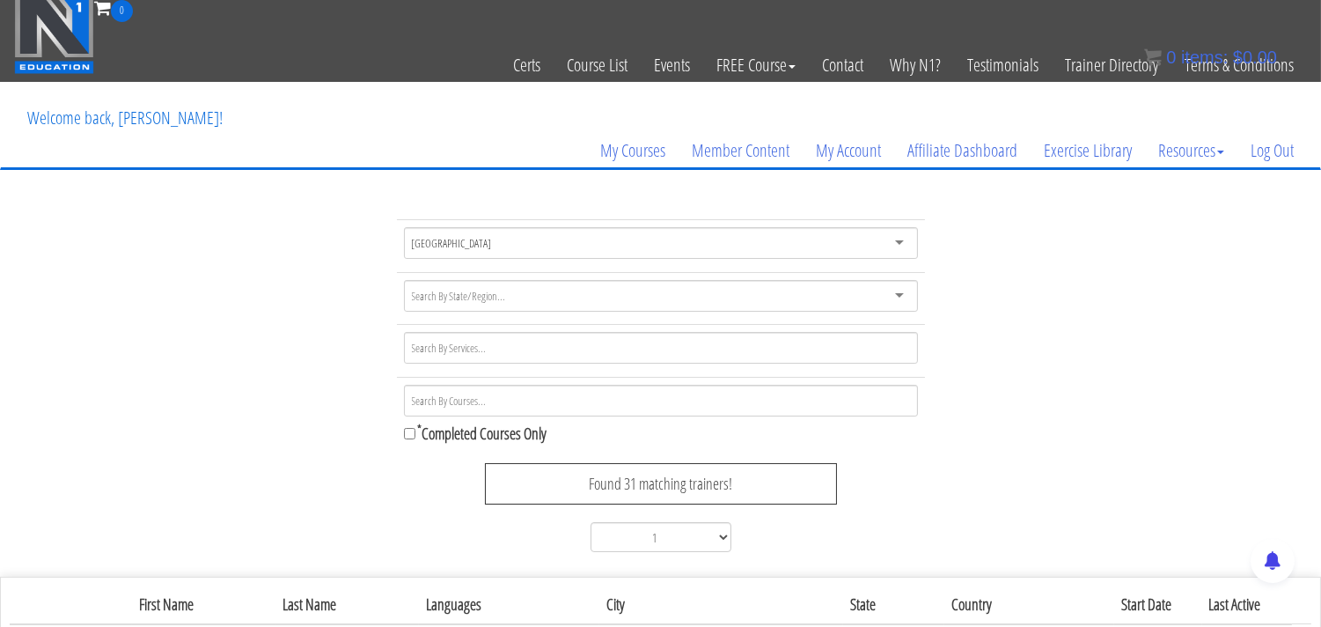
click at [620, 487] on div "Found 31 matching trainers!" at bounding box center [661, 484] width 352 height 42
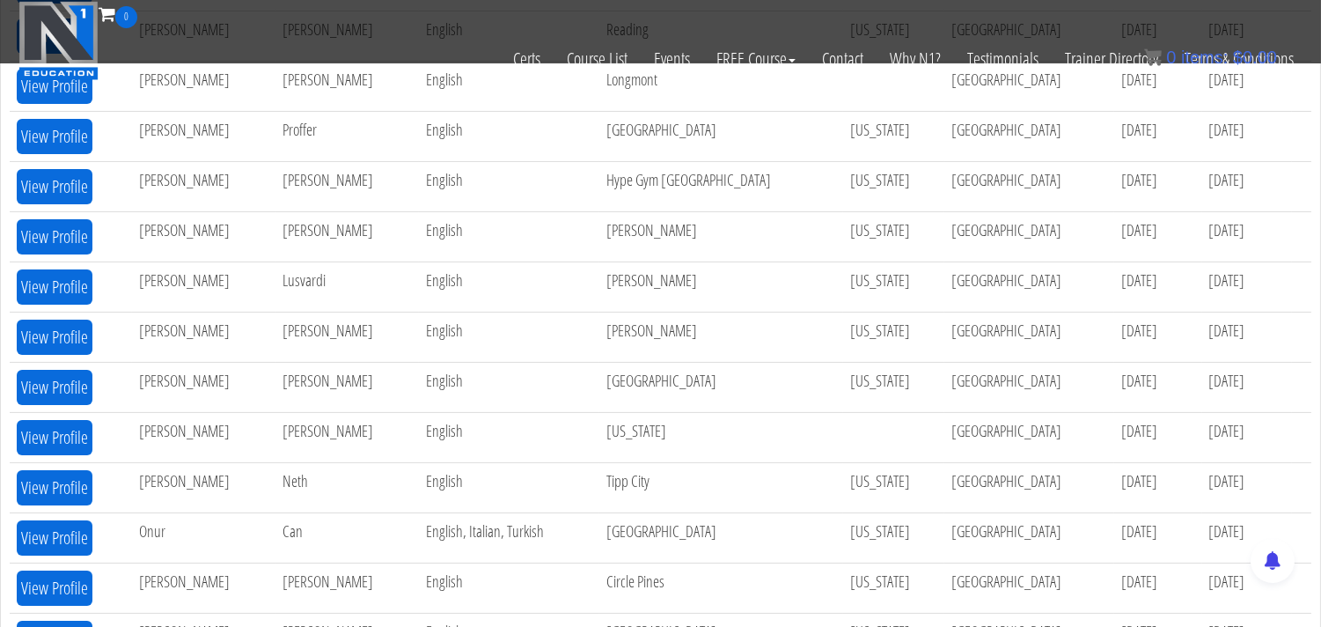
scroll to position [618, 0]
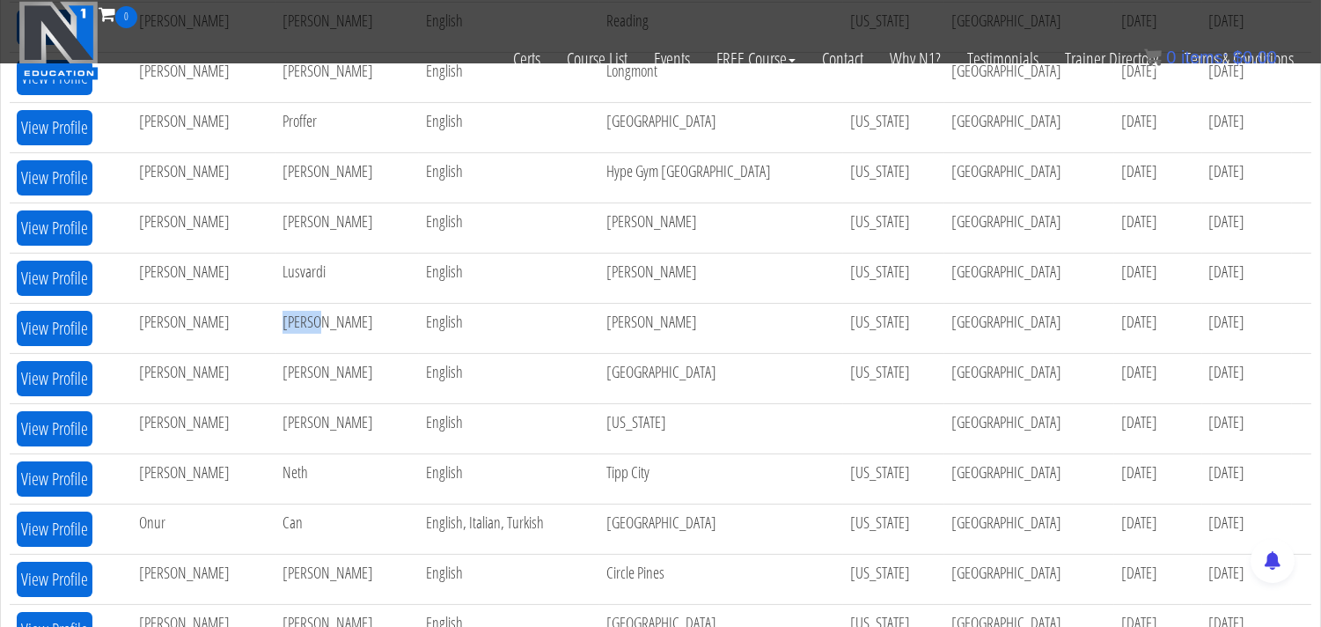
drag, startPoint x: 271, startPoint y: 320, endPoint x: 235, endPoint y: 324, distance: 36.4
click at [276, 324] on td "[PERSON_NAME]" at bounding box center [348, 328] width 144 height 50
copy td "[PERSON_NAME]"
